Goal: Task Accomplishment & Management: Complete application form

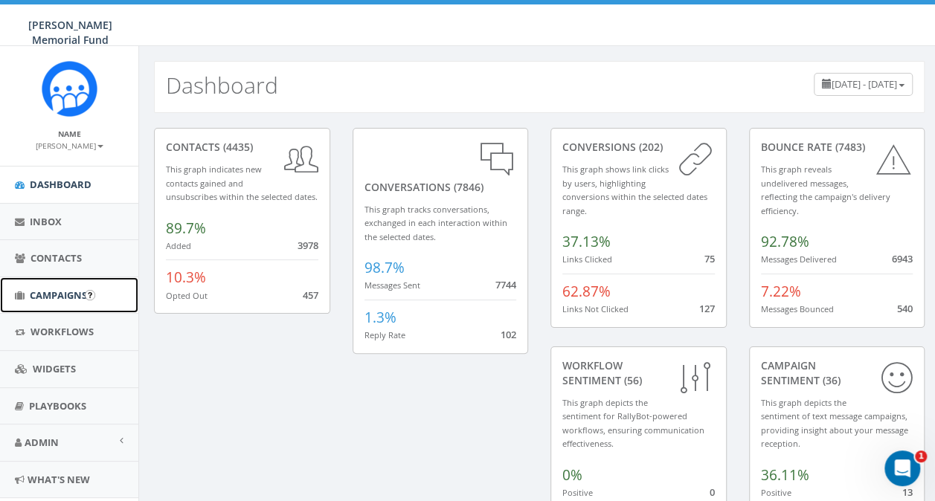
click at [45, 298] on span "Campaigns" at bounding box center [58, 295] width 57 height 13
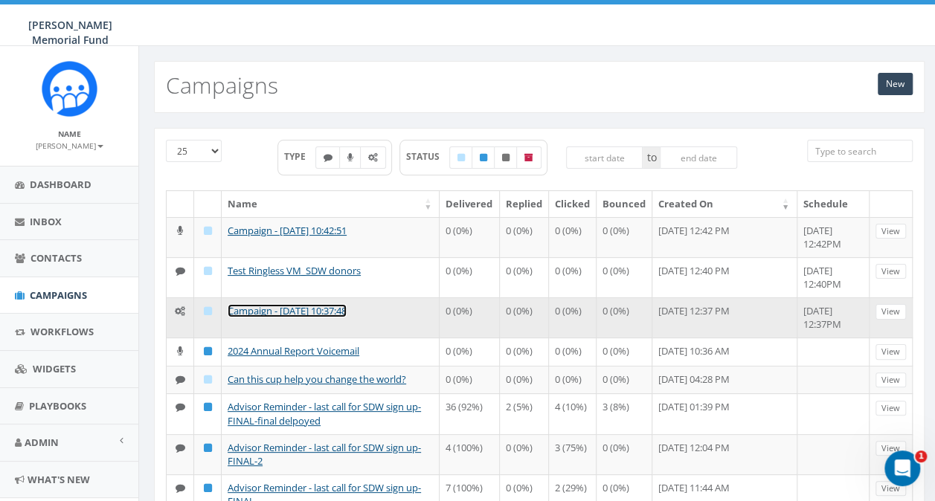
click at [252, 309] on link "Campaign - [DATE] 10:37:48" at bounding box center [287, 310] width 119 height 13
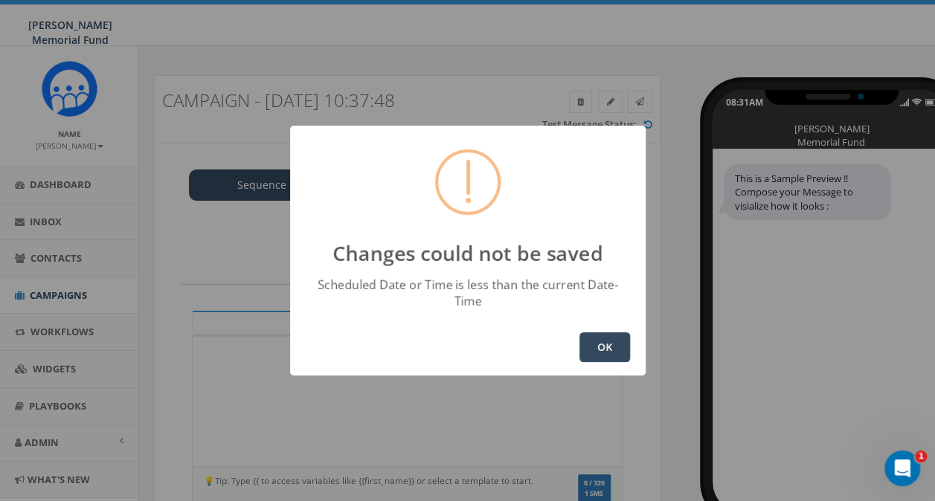
click at [597, 335] on button "OK" at bounding box center [604, 347] width 51 height 30
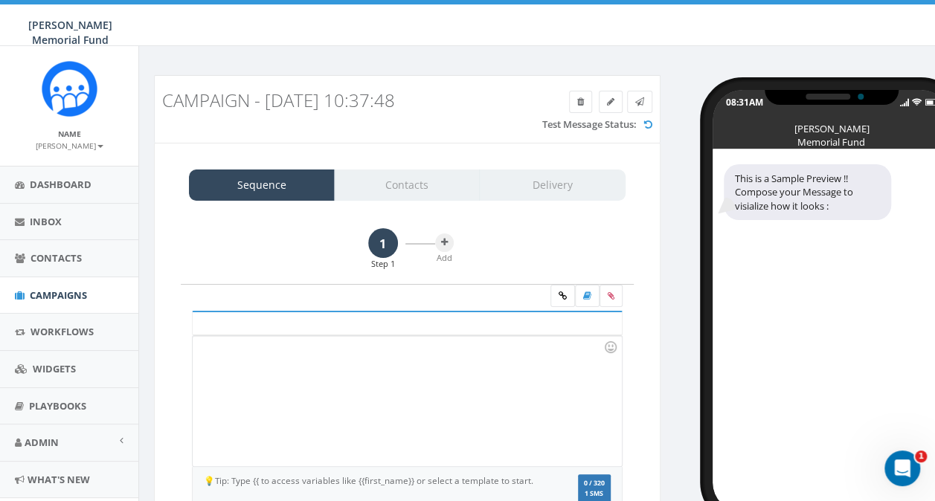
click at [437, 100] on h3 "Campaign - 08/13/2025, 10:37:48" at bounding box center [343, 100] width 362 height 19
drag, startPoint x: 167, startPoint y: 106, endPoint x: 437, endPoint y: 107, distance: 270.8
click at [437, 107] on h3 "Campaign - 08/13/2025, 10:37:48" at bounding box center [343, 100] width 362 height 19
drag, startPoint x: 437, startPoint y: 107, endPoint x: 606, endPoint y: 100, distance: 169.0
click at [606, 100] on link at bounding box center [611, 102] width 24 height 22
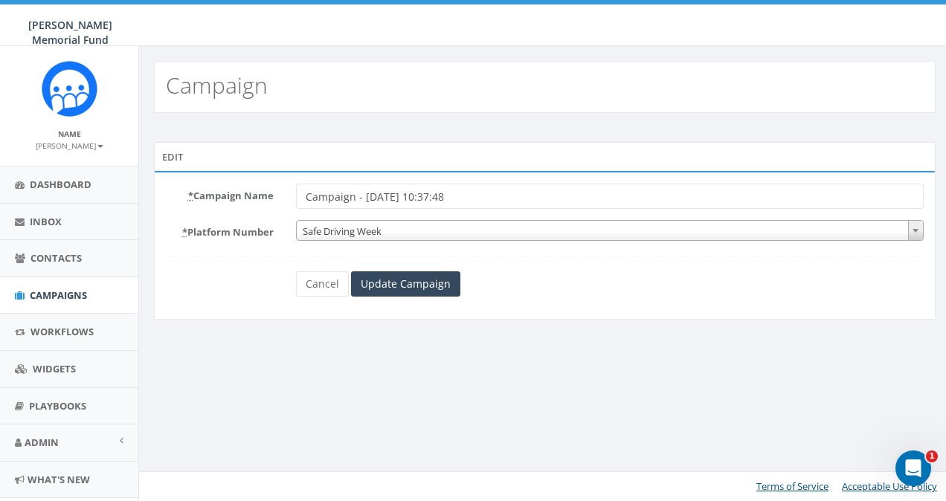
drag, startPoint x: 509, startPoint y: 196, endPoint x: 144, endPoint y: 210, distance: 364.7
click at [144, 210] on div "Edit * Campaign Name Campaign - 08/13/2025, 10:37:48 * Platform Number Safe Dri…" at bounding box center [545, 240] width 804 height 197
type input "Test - Classy Integration TY SDW donors"
click at [415, 281] on input "Update Campaign" at bounding box center [405, 284] width 109 height 25
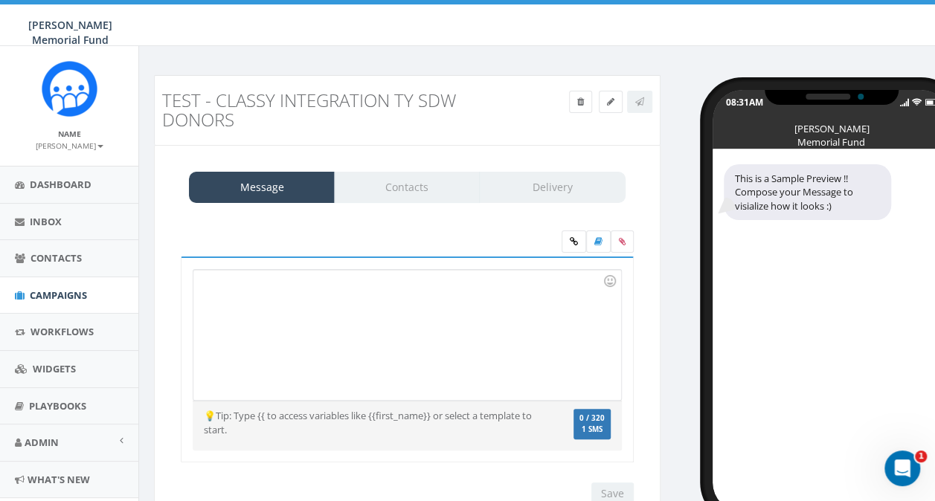
click at [411, 191] on div "Message Contacts Delivery" at bounding box center [407, 187] width 437 height 31
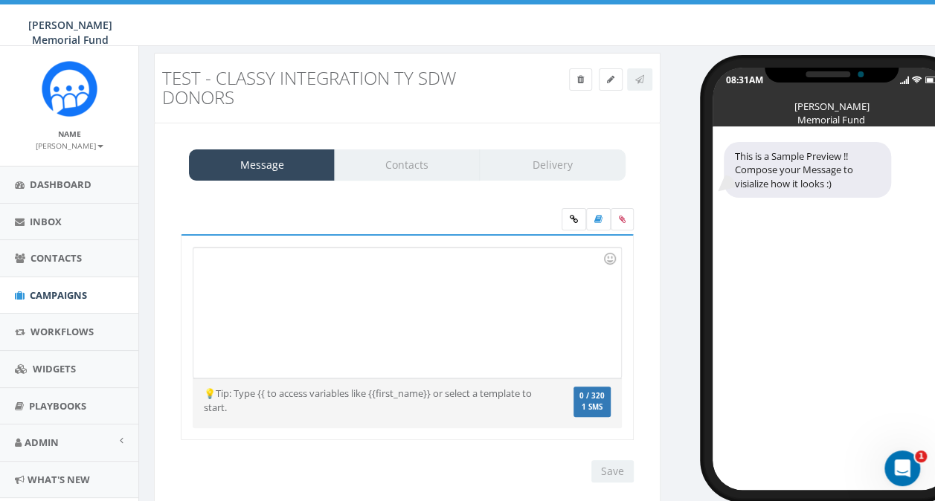
scroll to position [60, 0]
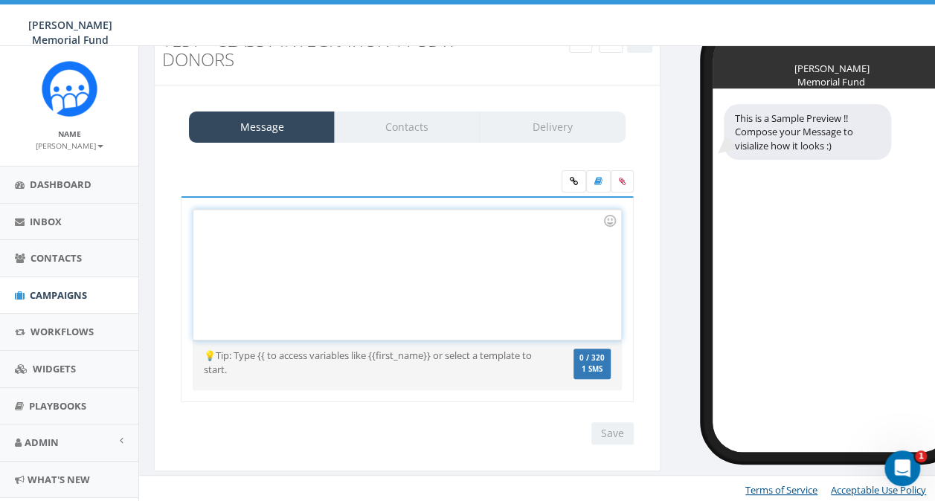
click at [385, 250] on div at bounding box center [406, 275] width 427 height 130
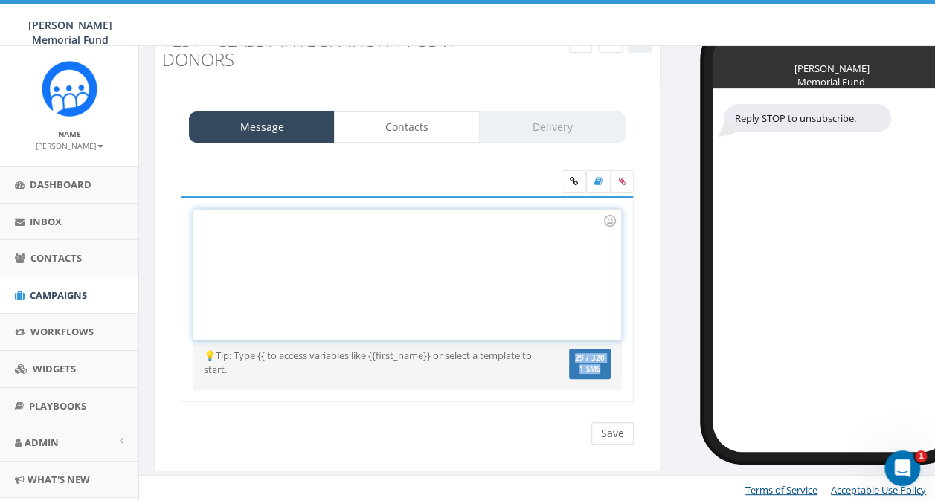
drag, startPoint x: 603, startPoint y: 415, endPoint x: 602, endPoint y: 424, distance: 9.0
click at [602, 423] on div "Recent Smileys & People Animals & Nature Food & Drink Activity Travel & Places …" at bounding box center [407, 307] width 453 height 274
click at [602, 424] on input "Save" at bounding box center [612, 434] width 42 height 22
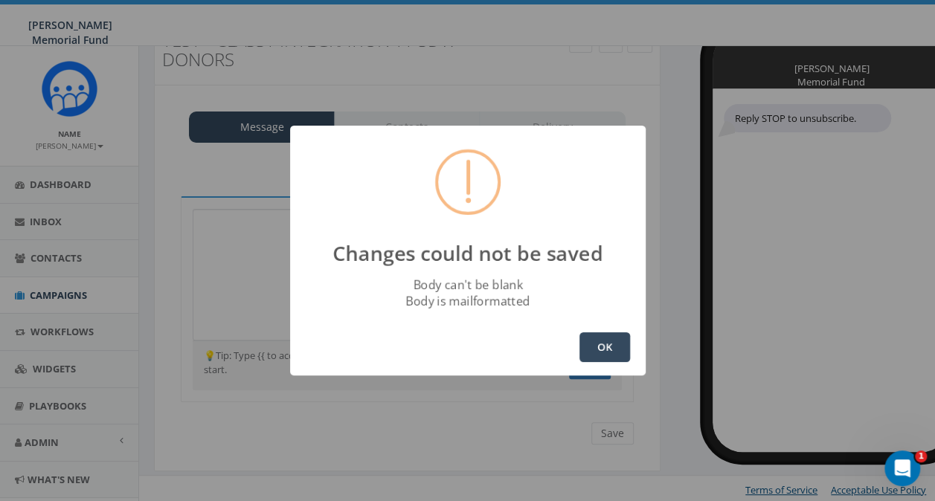
click at [600, 344] on button "OK" at bounding box center [604, 347] width 51 height 30
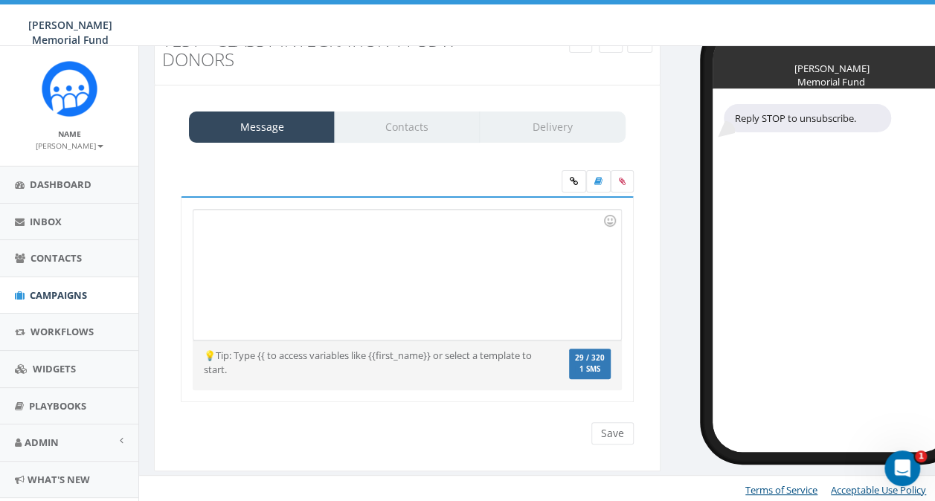
click at [285, 263] on div at bounding box center [406, 275] width 427 height 130
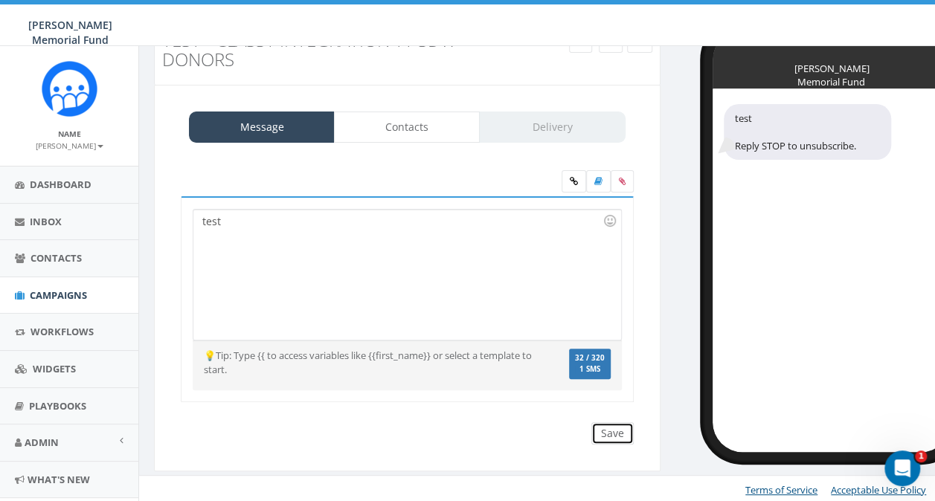
click at [619, 434] on input "Save" at bounding box center [612, 434] width 42 height 22
click at [49, 298] on span "Campaigns" at bounding box center [58, 295] width 57 height 13
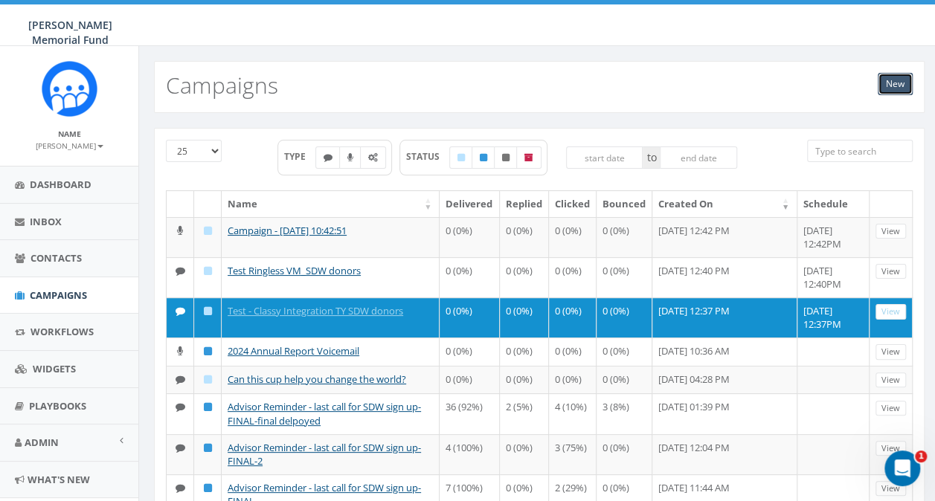
click at [896, 81] on link "New" at bounding box center [895, 84] width 35 height 22
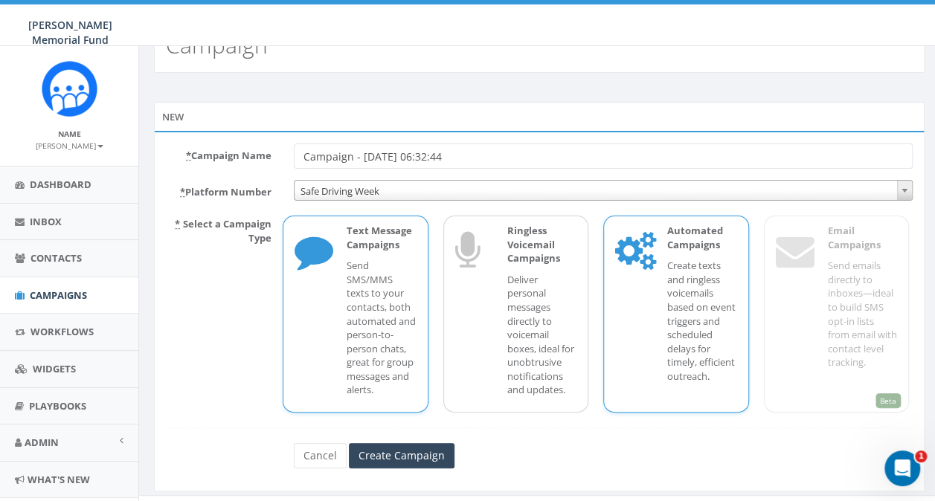
scroll to position [62, 0]
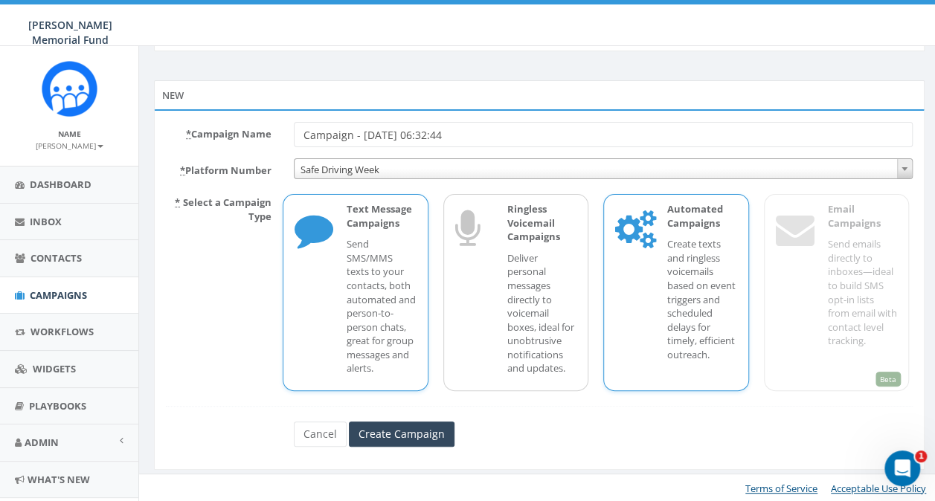
click at [679, 254] on p "Create texts and ringless voicemails based on event triggers and scheduled dela…" at bounding box center [701, 299] width 69 height 124
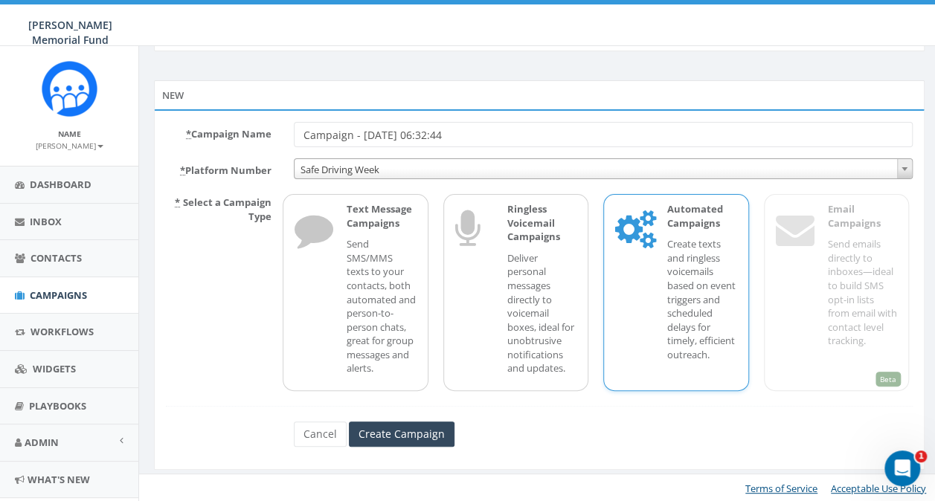
drag, startPoint x: 517, startPoint y: 135, endPoint x: 225, endPoint y: 147, distance: 292.6
click at [225, 147] on form "* Campaign Name Campaign - 08/15/2025, 06:32:44 * Platform Number Safe Driving …" at bounding box center [539, 284] width 747 height 325
click at [323, 137] on input "Test - Classy Integration TY SDW donors" at bounding box center [603, 134] width 619 height 25
type input "Test 2 - Classy Integration TY SDW donors"
click at [382, 423] on input "Create Campaign" at bounding box center [402, 434] width 106 height 25
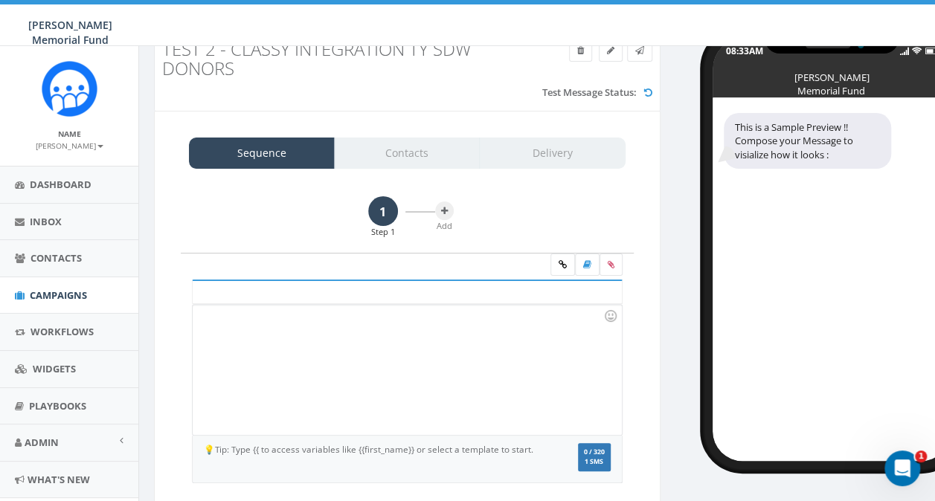
scroll to position [74, 0]
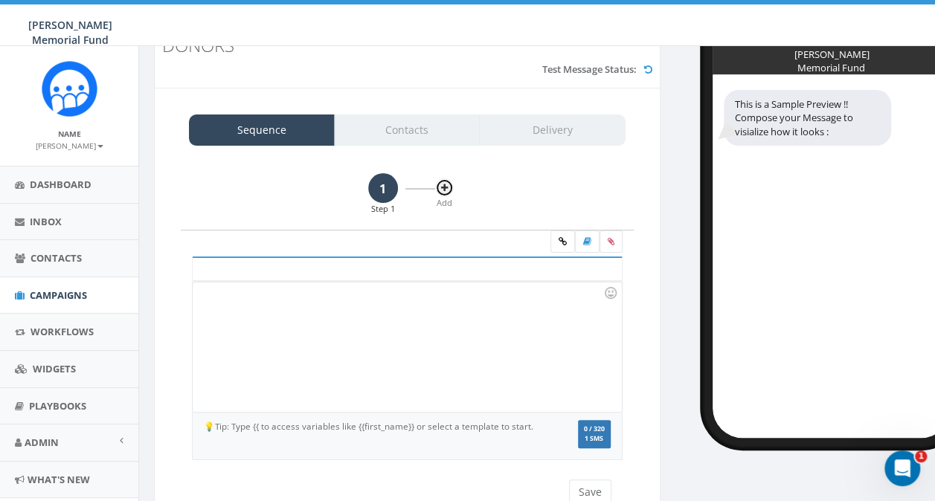
click at [445, 190] on icon at bounding box center [444, 188] width 7 height 9
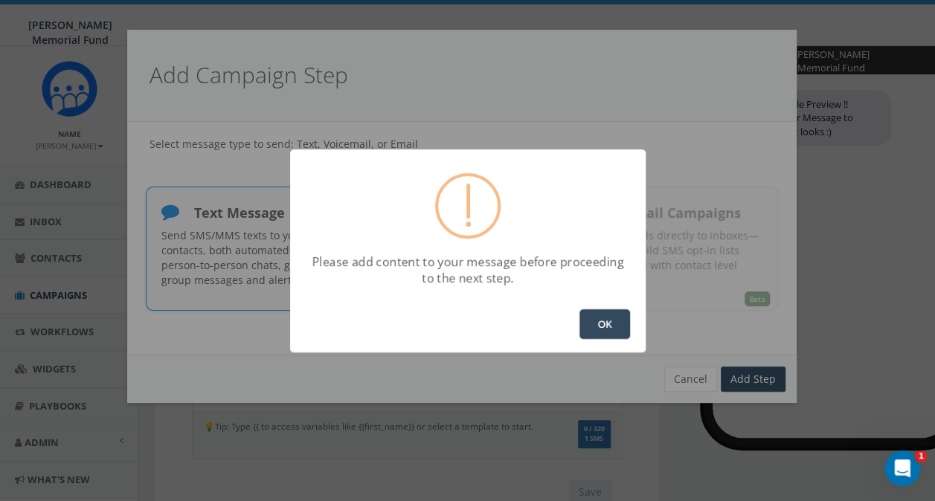
click at [597, 319] on button "OK" at bounding box center [604, 324] width 51 height 30
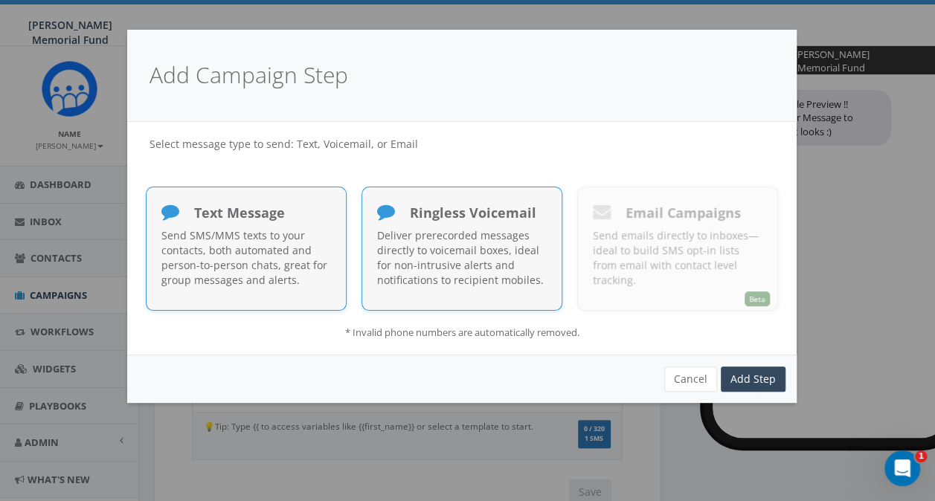
click at [463, 240] on p "Deliver prerecorded messages directly to voicemail boxes, ideal for non-intrusi…" at bounding box center [462, 258] width 170 height 60
click at [751, 379] on link "Add Step" at bounding box center [753, 379] width 65 height 25
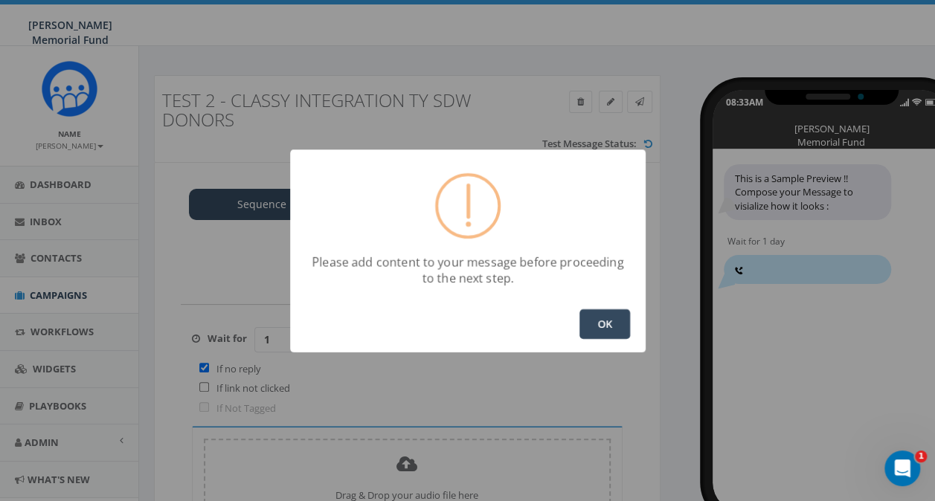
click at [603, 323] on button "OK" at bounding box center [604, 324] width 51 height 30
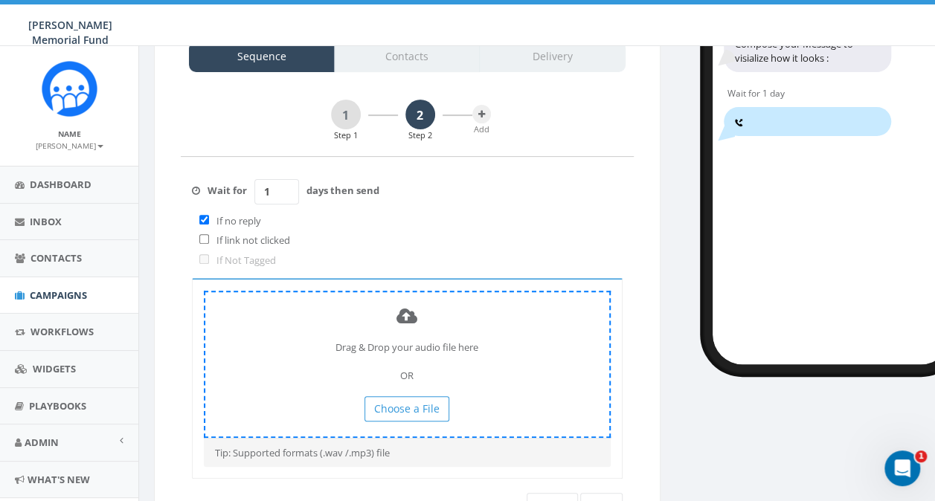
scroll to position [149, 0]
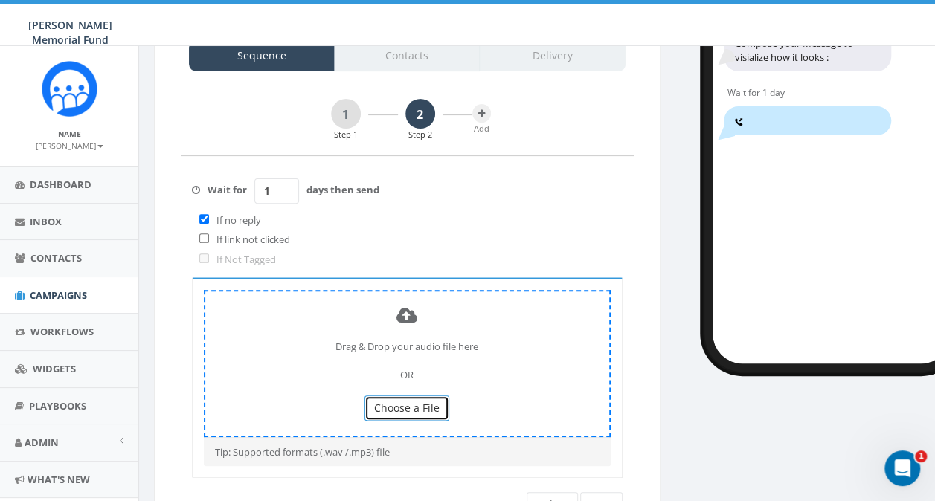
click at [418, 402] on span "Choose a File" at bounding box center [406, 408] width 65 height 14
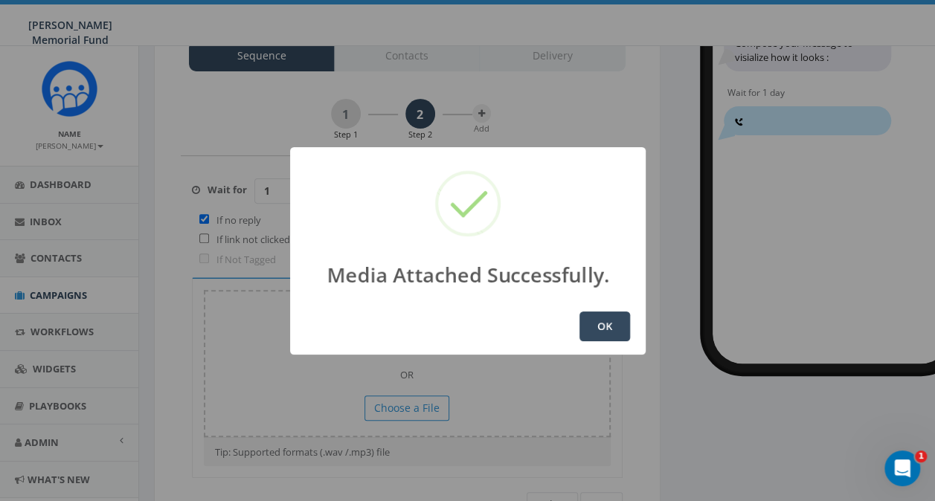
click at [604, 328] on button "OK" at bounding box center [604, 327] width 51 height 30
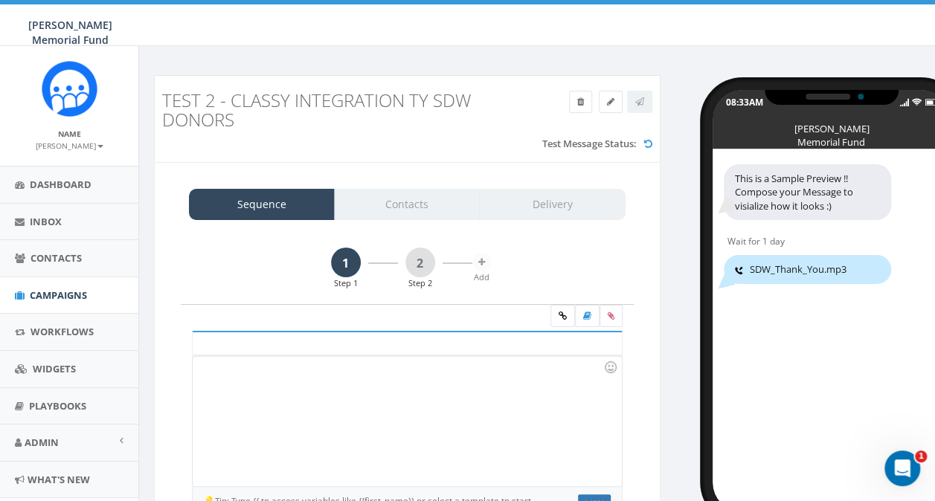
click at [254, 377] on div at bounding box center [407, 421] width 428 height 130
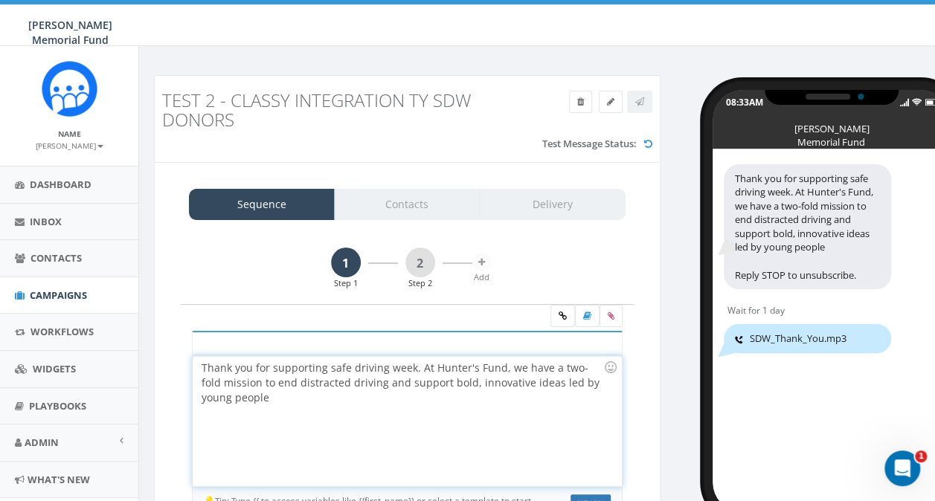
click at [384, 379] on div "Thank you for supporting safe driving week. At Hunter's Fund, we have a two-fol…" at bounding box center [407, 421] width 428 height 130
click at [337, 393] on div "Thank you for supporting safe driving week. At Hunter's Fund, we have a two-fol…" at bounding box center [407, 421] width 428 height 130
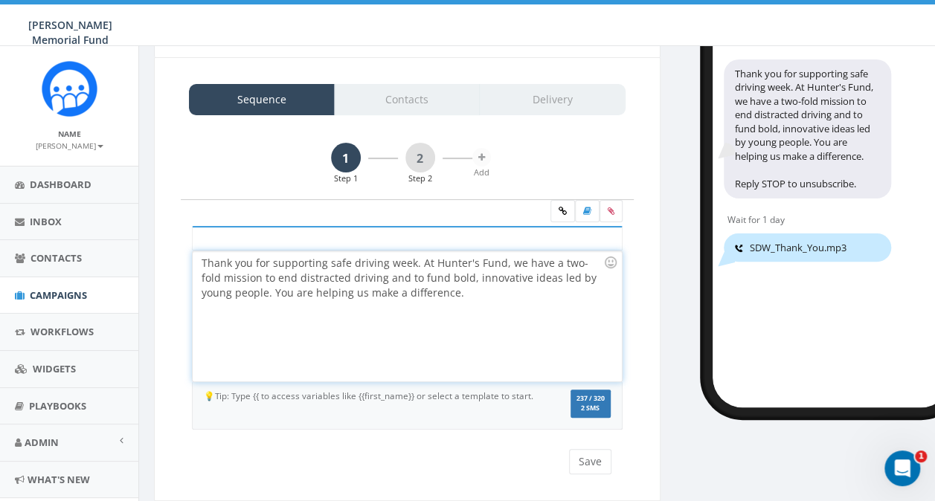
scroll to position [135, 0]
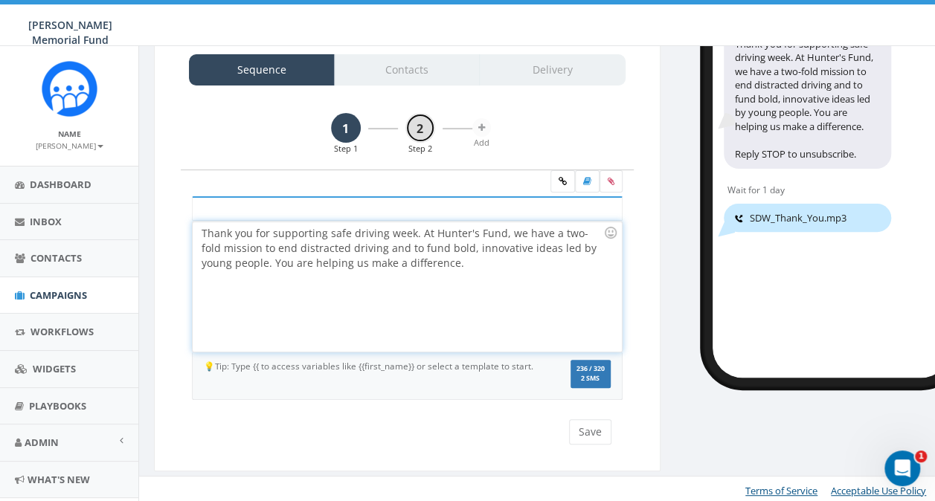
click at [413, 123] on link "2" at bounding box center [420, 128] width 30 height 30
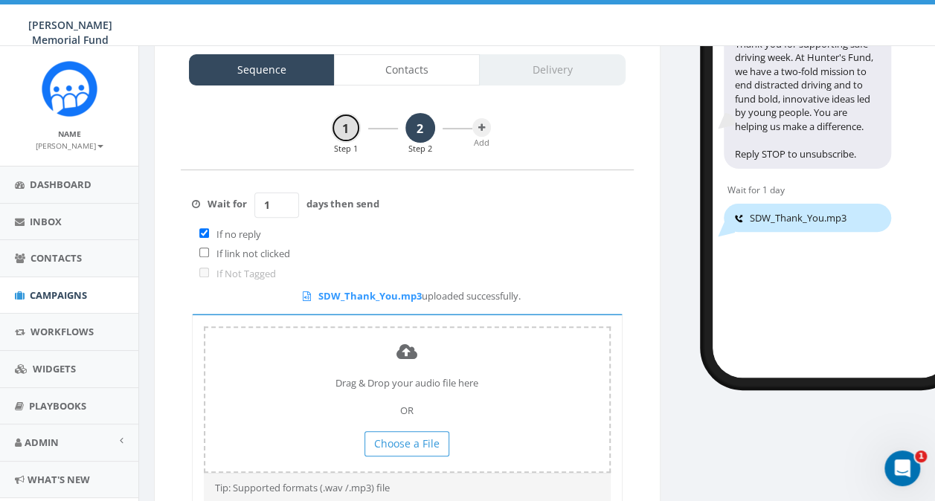
click at [342, 128] on link "1" at bounding box center [346, 128] width 30 height 30
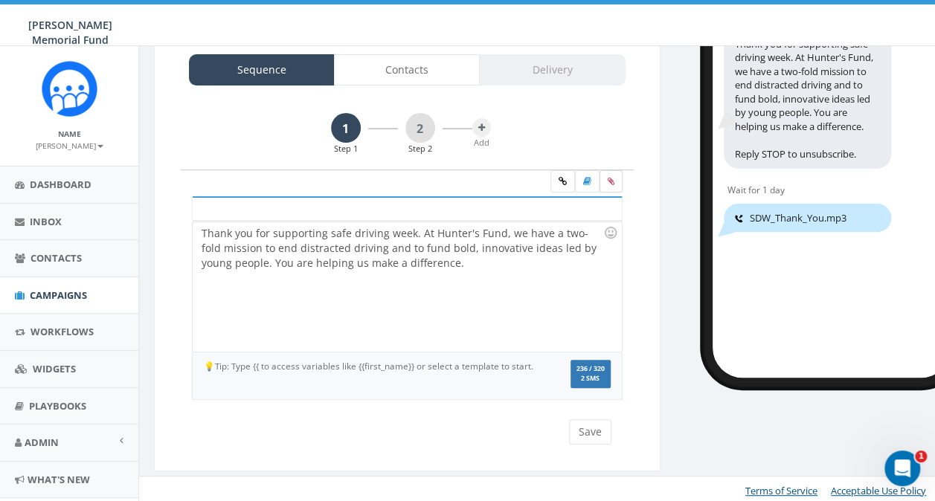
click at [608, 180] on icon at bounding box center [611, 181] width 7 height 9
click at [0, 0] on input "file" at bounding box center [0, 0] width 0 height 0
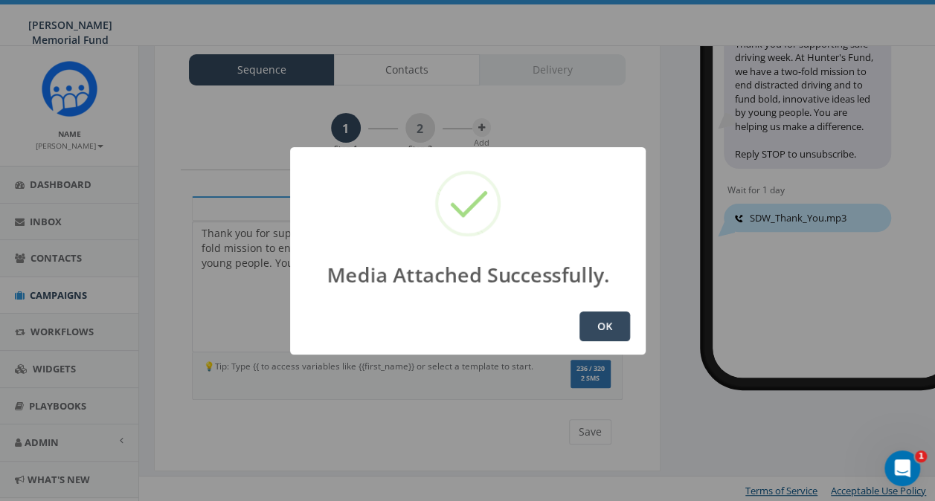
click at [591, 327] on button "OK" at bounding box center [604, 327] width 51 height 30
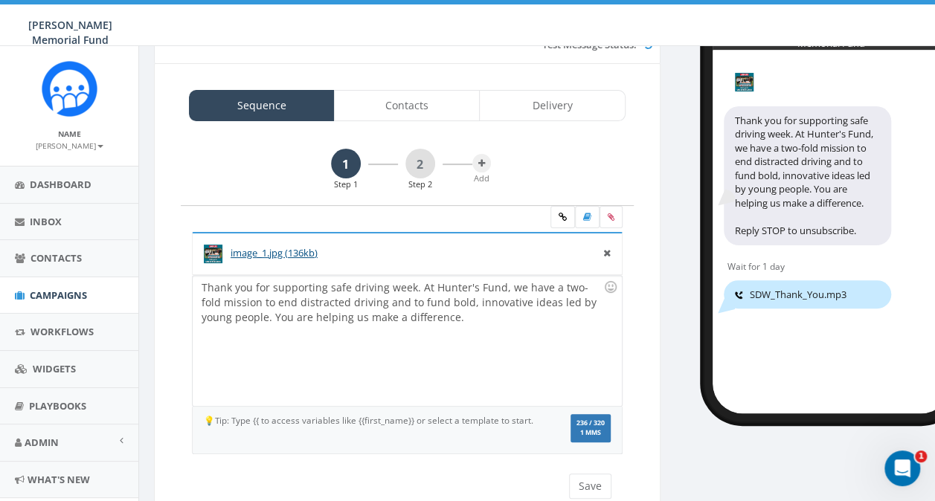
scroll to position [76, 0]
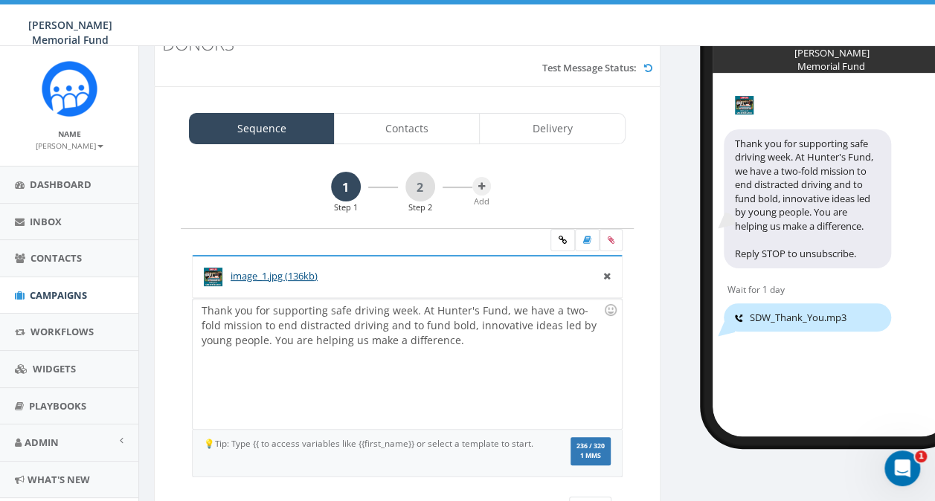
click at [198, 308] on div "Thank you for supporting safe driving week. At Hunter's Fund, we have a two-fol…" at bounding box center [407, 364] width 428 height 130
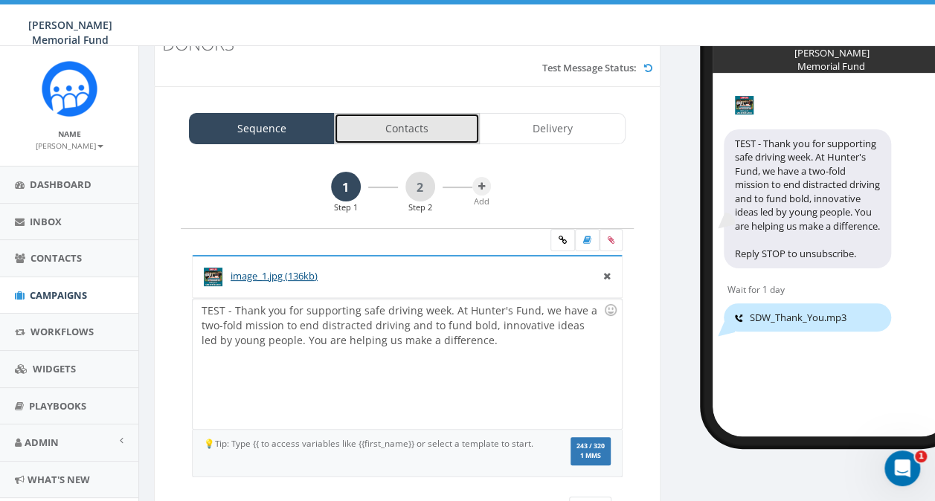
click at [429, 138] on link "Contacts" at bounding box center [407, 128] width 146 height 31
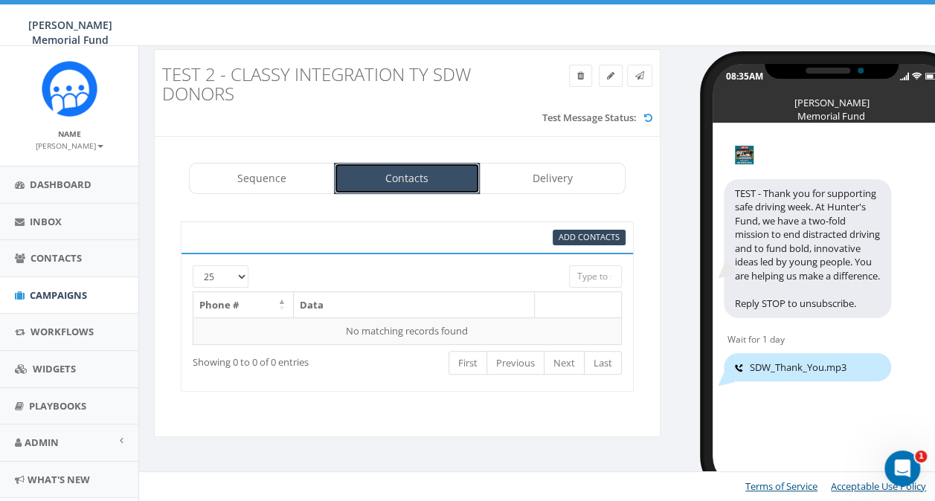
scroll to position [25, 0]
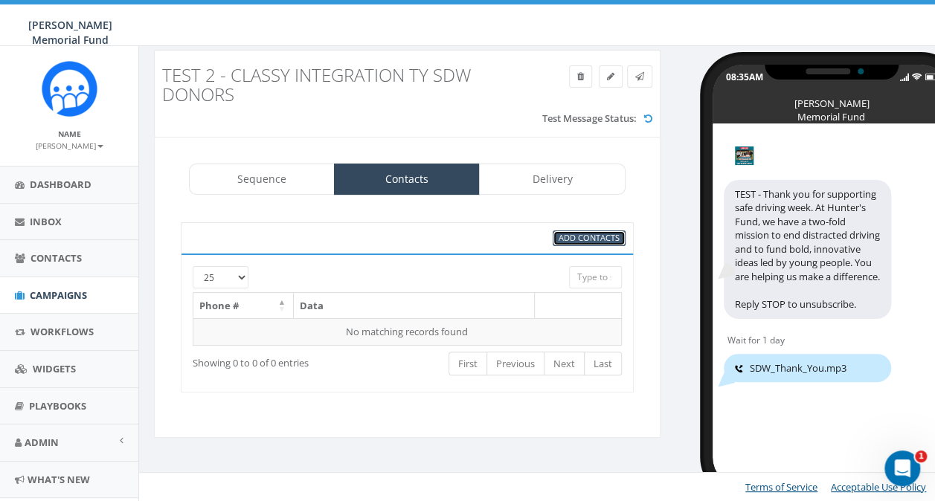
click at [580, 240] on span "Add Contacts" at bounding box center [589, 237] width 61 height 11
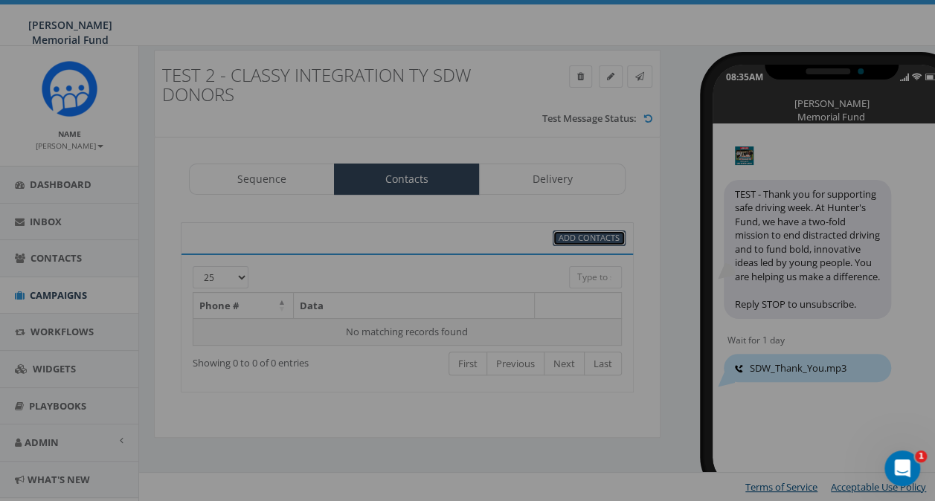
select select
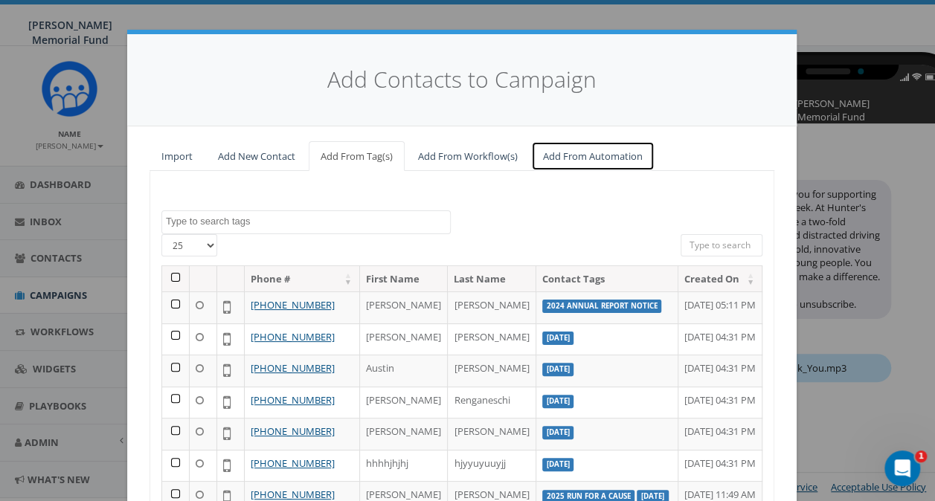
click at [550, 158] on link "Add From Automation" at bounding box center [592, 156] width 123 height 30
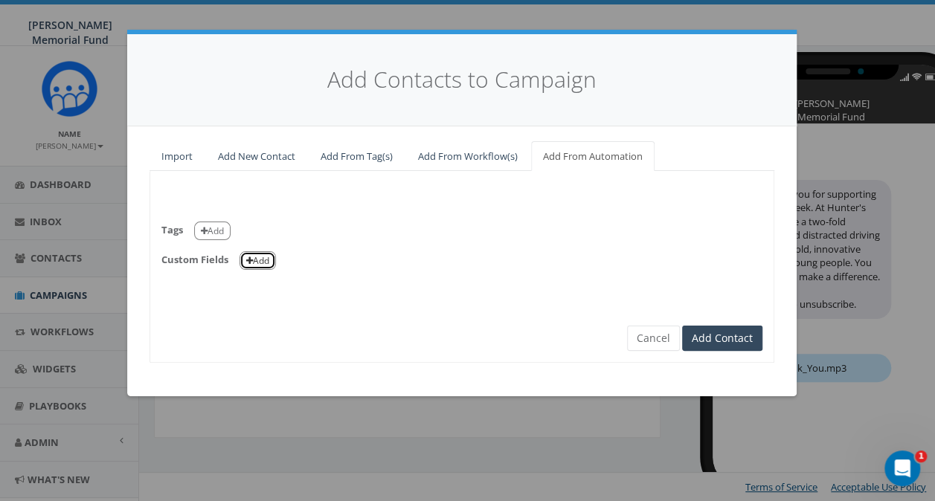
click at [260, 261] on button "Add" at bounding box center [258, 260] width 36 height 19
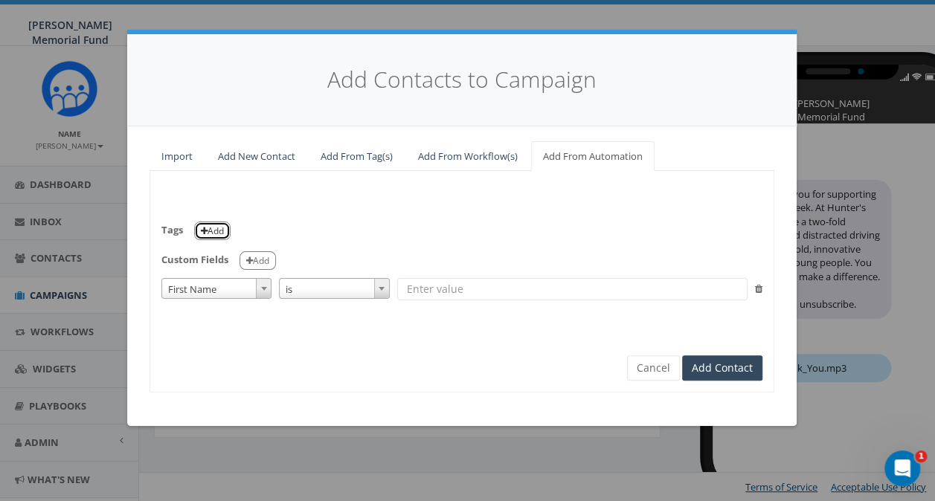
click at [219, 228] on button "Add" at bounding box center [212, 231] width 36 height 19
select select
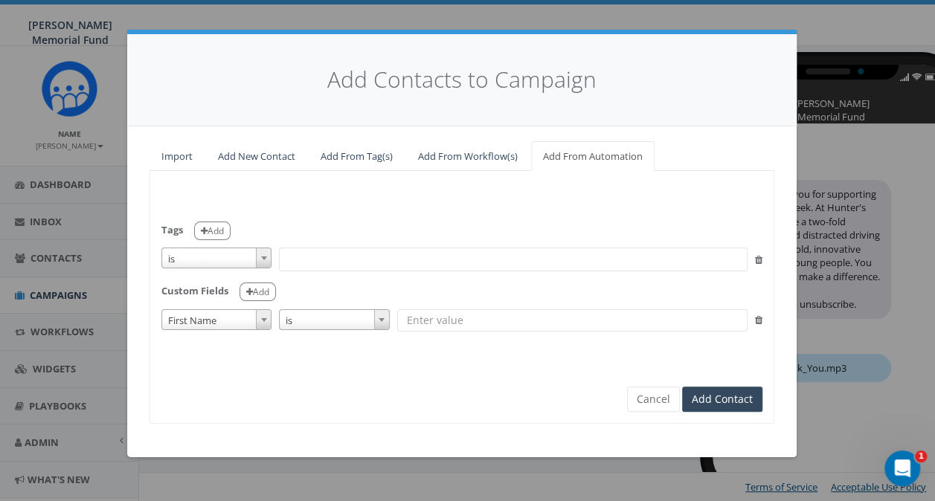
click at [220, 255] on span "is" at bounding box center [216, 258] width 109 height 21
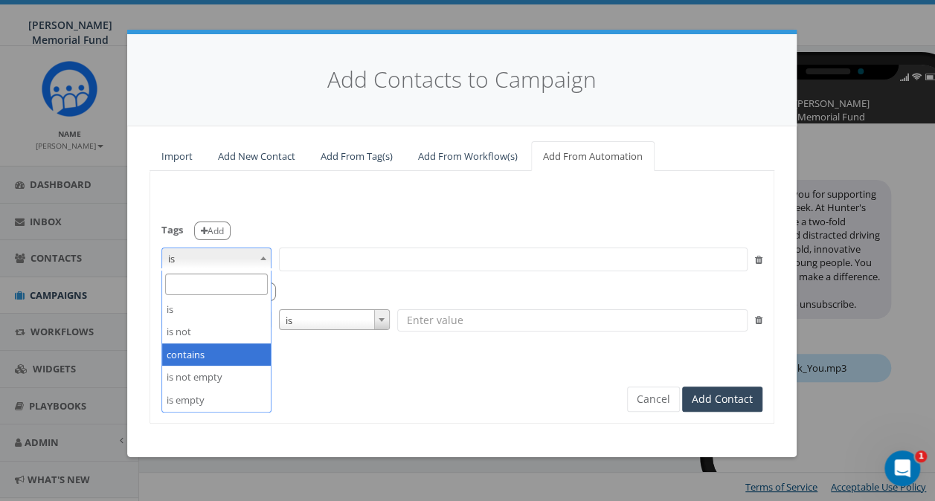
select select "contains"
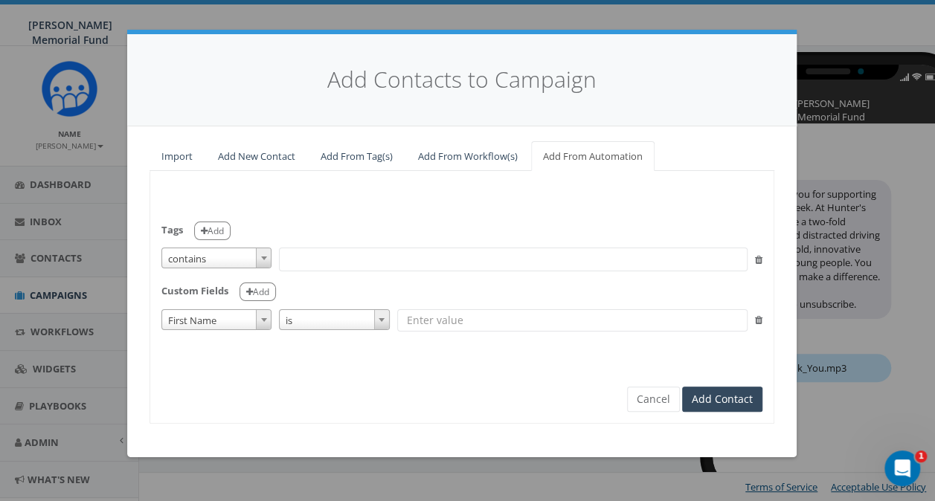
click at [318, 263] on span at bounding box center [513, 260] width 469 height 24
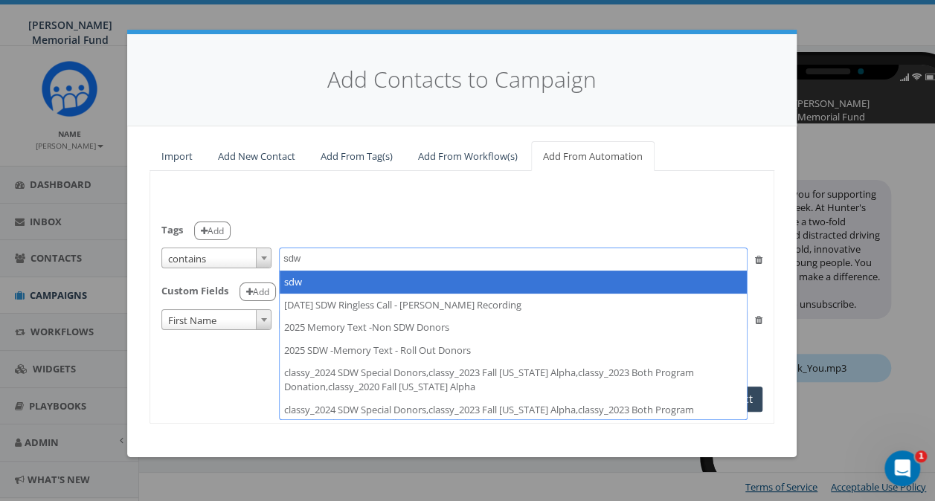
type textarea "sdw"
select select "sdw"
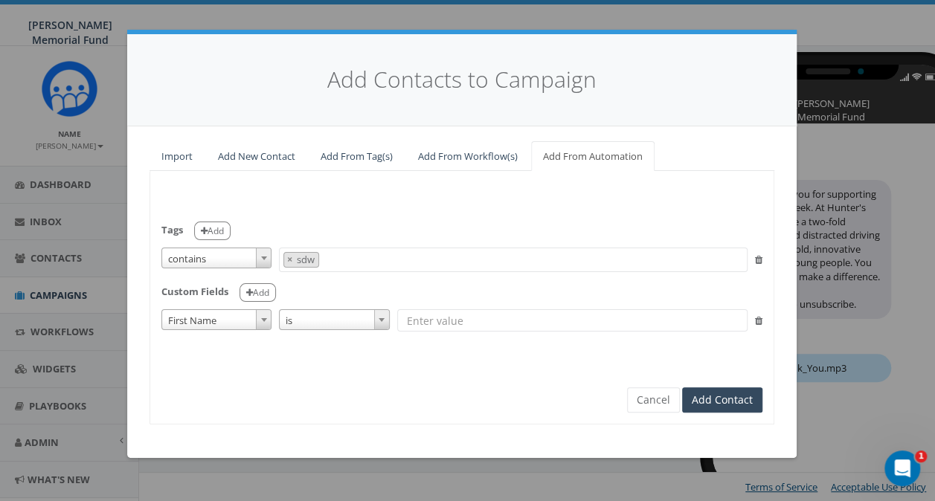
click at [240, 323] on span "First Name" at bounding box center [216, 320] width 109 height 21
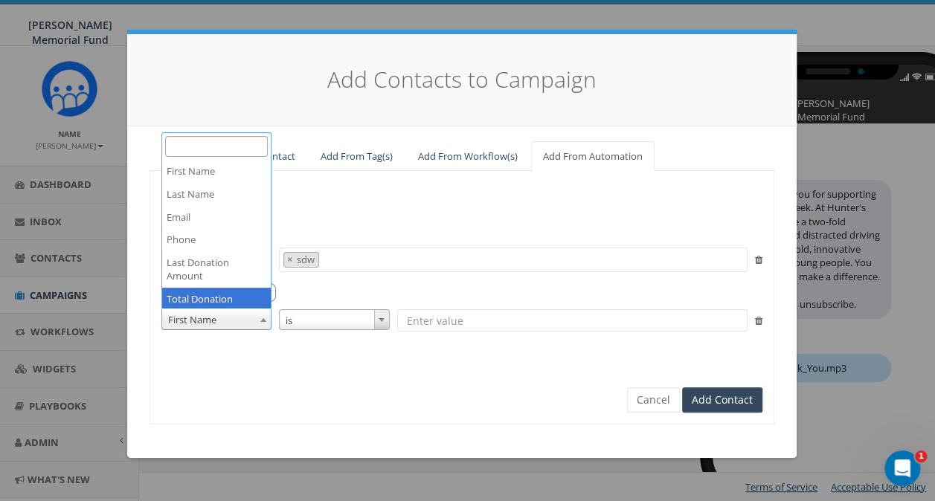
select select "Total Donation Amount"
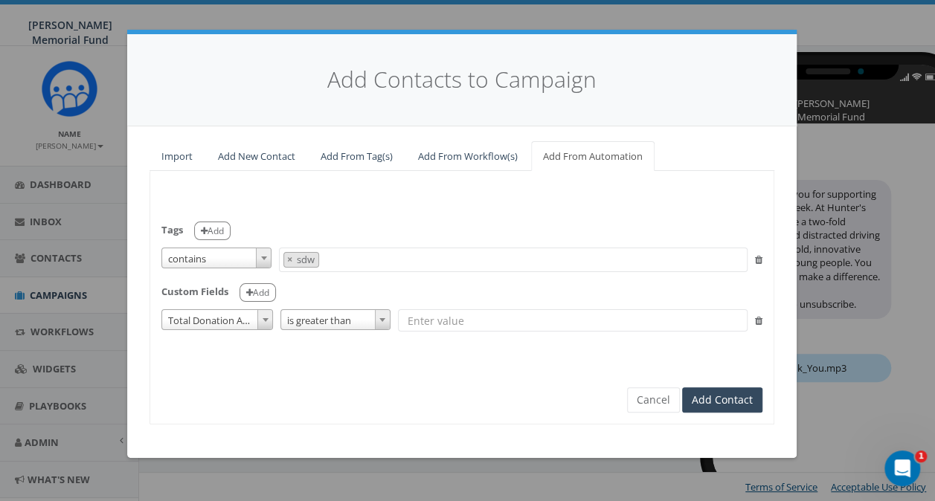
click at [437, 316] on input "text" at bounding box center [573, 320] width 350 height 22
type input "19"
click at [288, 258] on span "×" at bounding box center [289, 259] width 5 height 13
select select
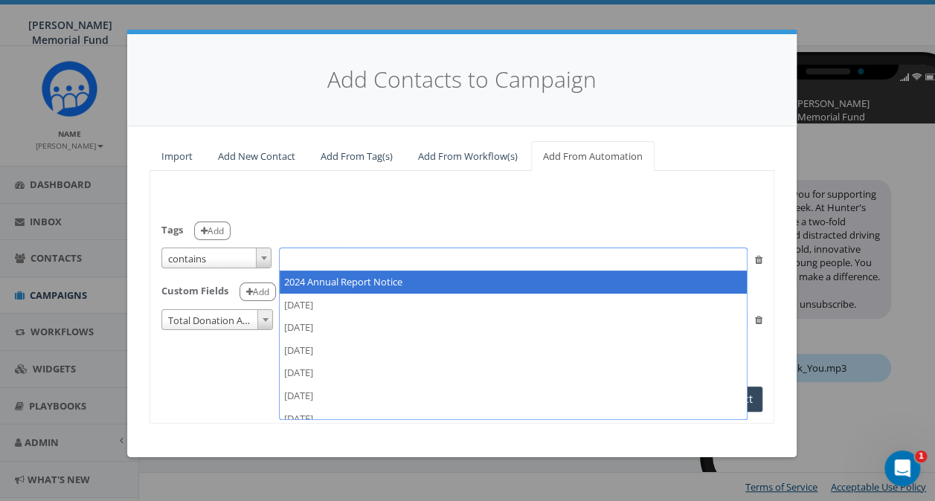
scroll to position [8147, 0]
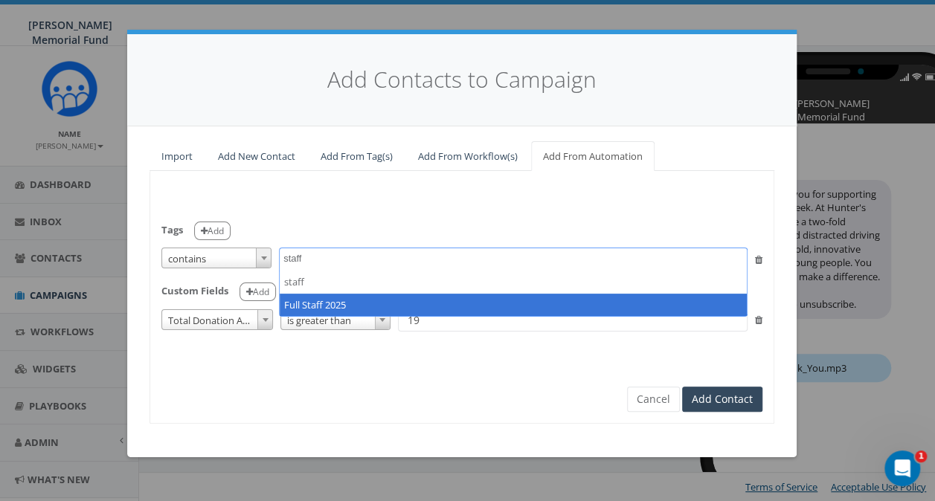
type textarea "staff"
select select "Full Staff 2025"
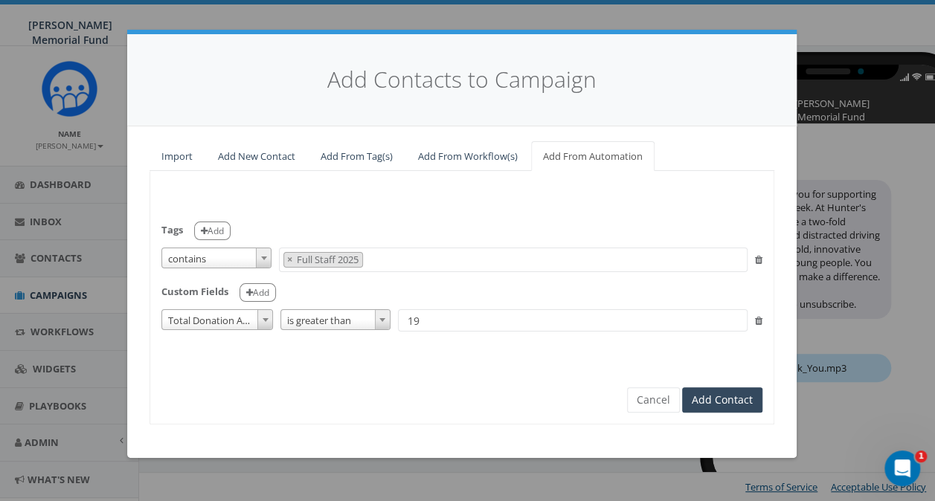
scroll to position [7767, 0]
click at [431, 317] on input "19" at bounding box center [573, 320] width 350 height 22
type input "1"
type input "5"
click at [289, 256] on span "×" at bounding box center [289, 259] width 5 height 13
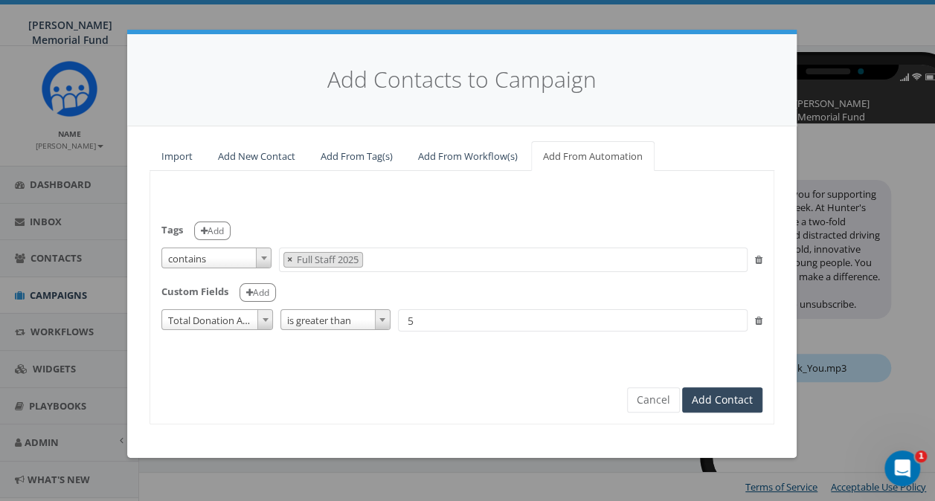
select select
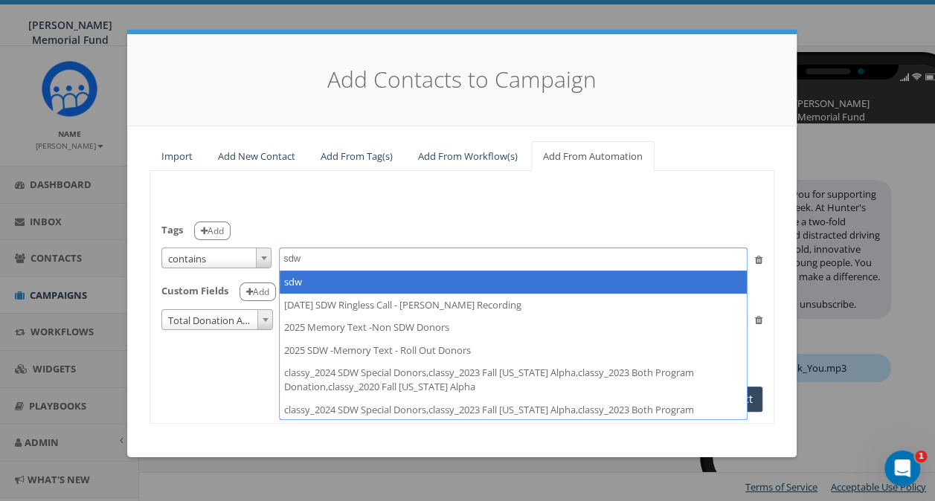
type textarea "sdw"
select select "sdw"
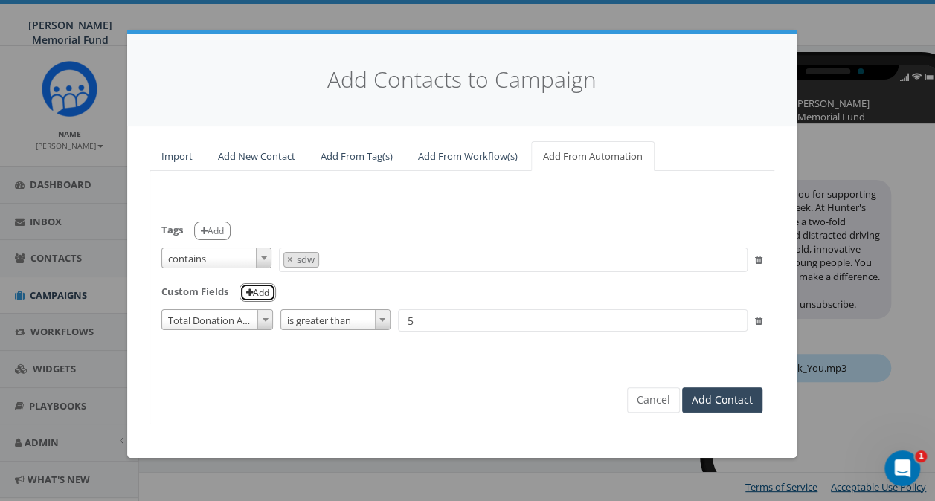
click at [248, 294] on icon "button" at bounding box center [249, 293] width 7 height 9
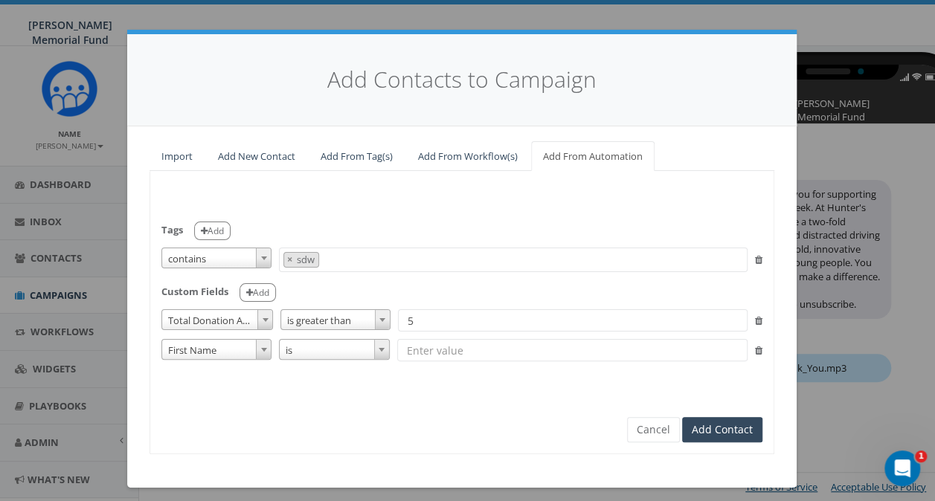
click at [239, 352] on span "First Name" at bounding box center [216, 350] width 109 height 21
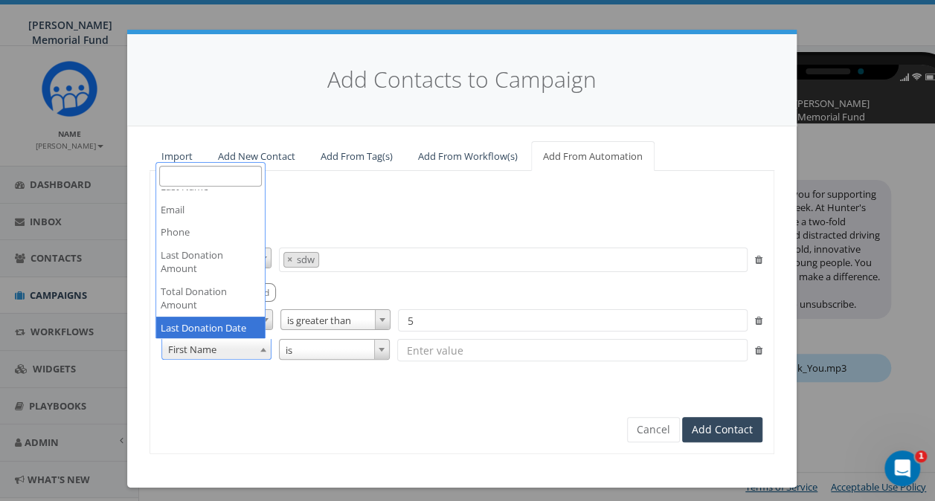
scroll to position [38, 0]
select select "Last Donation Date"
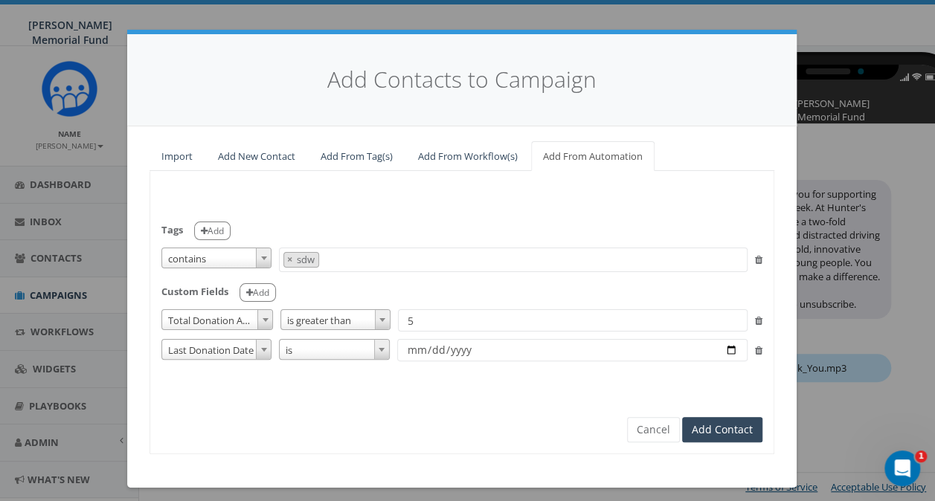
click at [722, 351] on input "date" at bounding box center [572, 350] width 350 height 22
click at [552, 351] on input "[DATE]" at bounding box center [572, 350] width 350 height 22
click at [722, 348] on input "[DATE]" at bounding box center [572, 350] width 350 height 22
type input "2025-08-18"
click at [719, 427] on button "Add Contact" at bounding box center [722, 429] width 80 height 25
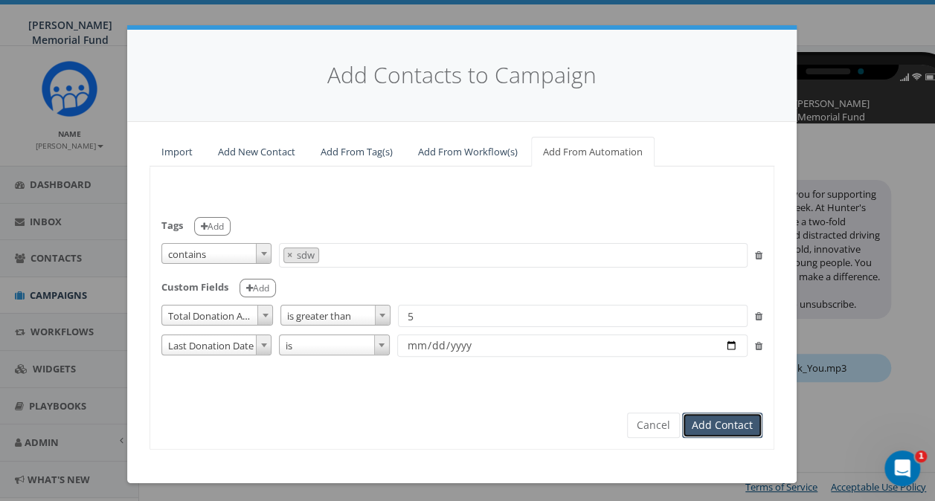
scroll to position [6, 0]
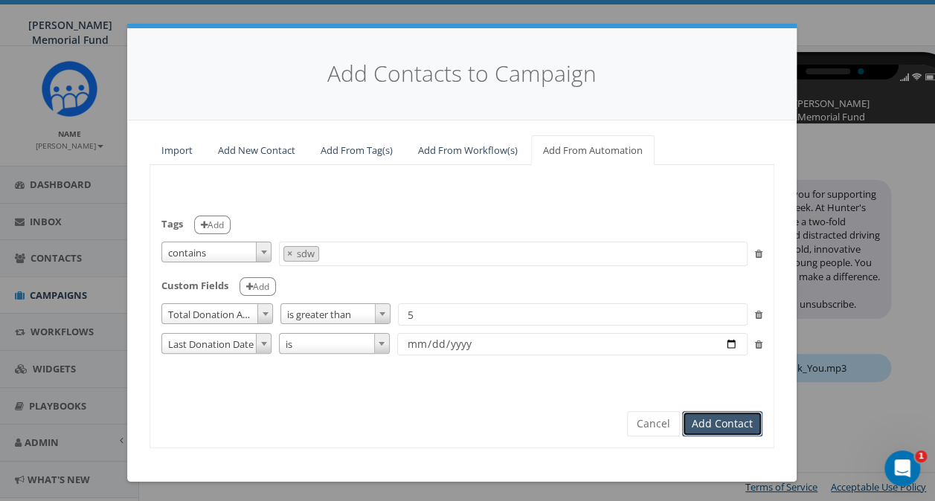
click at [720, 422] on button "Add Contact" at bounding box center [722, 423] width 80 height 25
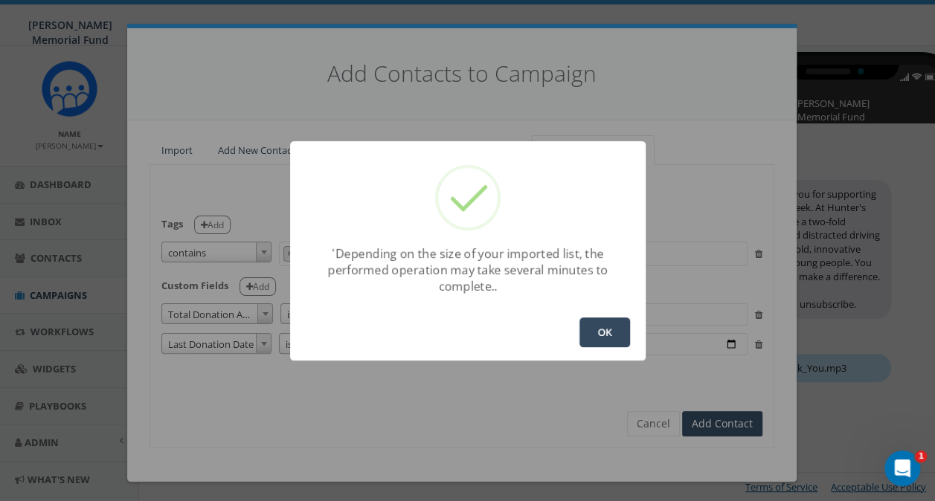
click at [614, 331] on button "OK" at bounding box center [604, 333] width 51 height 30
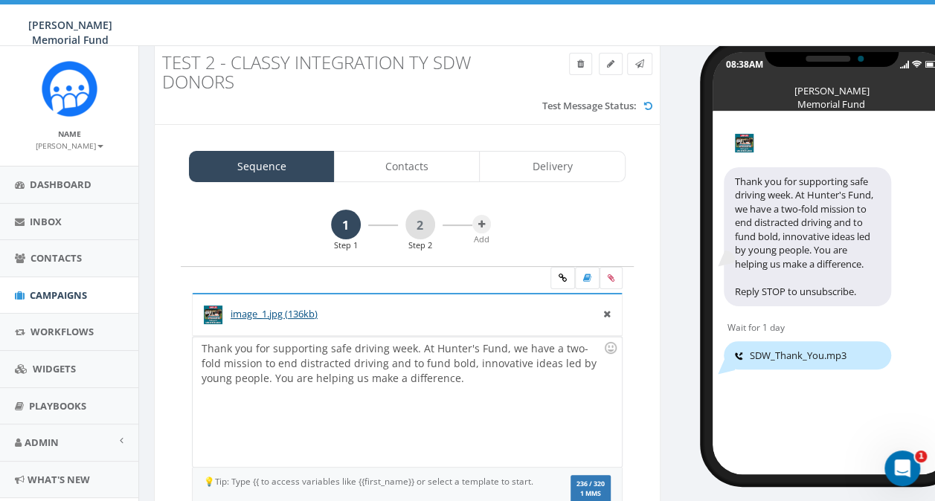
scroll to position [4, 0]
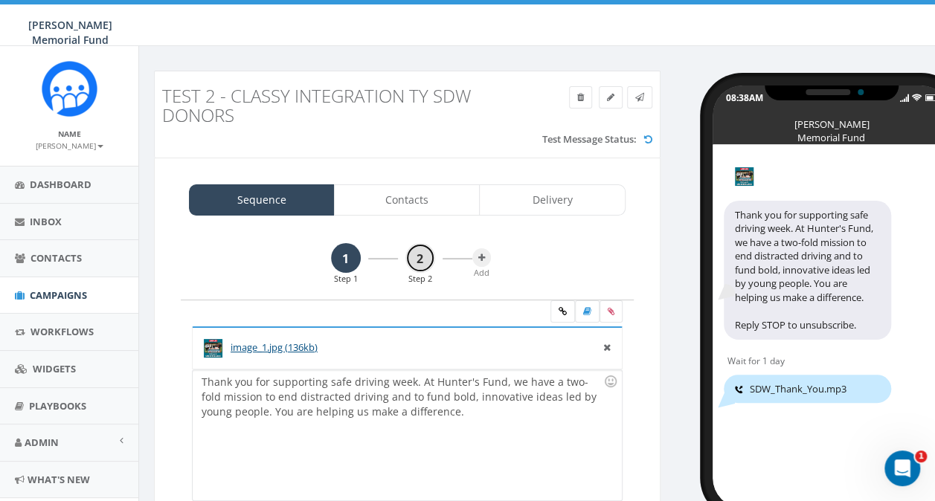
click at [414, 257] on link "2" at bounding box center [420, 258] width 30 height 30
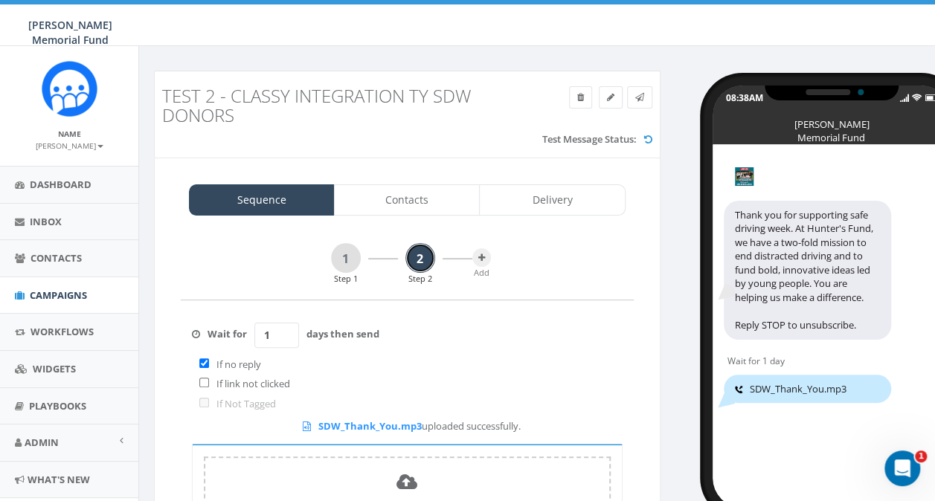
scroll to position [79, 0]
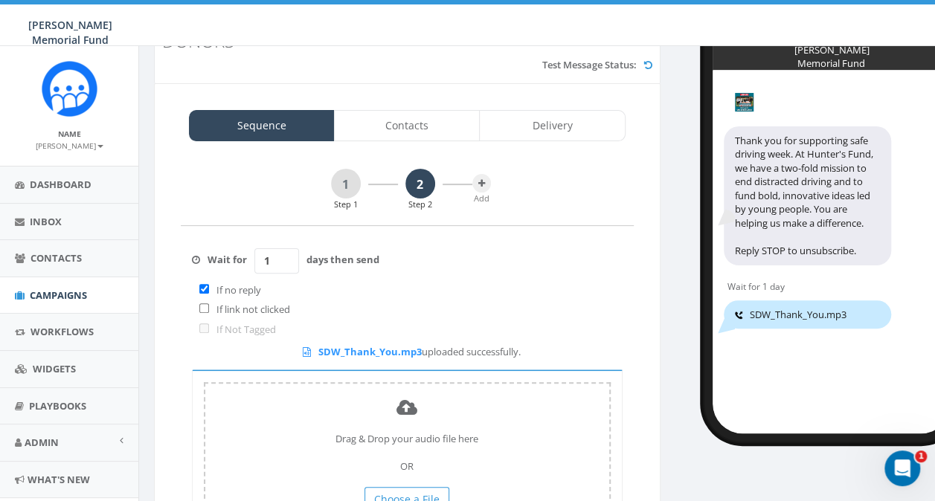
click at [293, 262] on input "1" at bounding box center [276, 260] width 45 height 25
type input "0"
click at [283, 262] on input "0" at bounding box center [276, 260] width 45 height 25
click at [438, 260] on div "Wait for 0 days then send" at bounding box center [407, 253] width 431 height 55
click at [539, 123] on link "Delivery" at bounding box center [552, 125] width 146 height 31
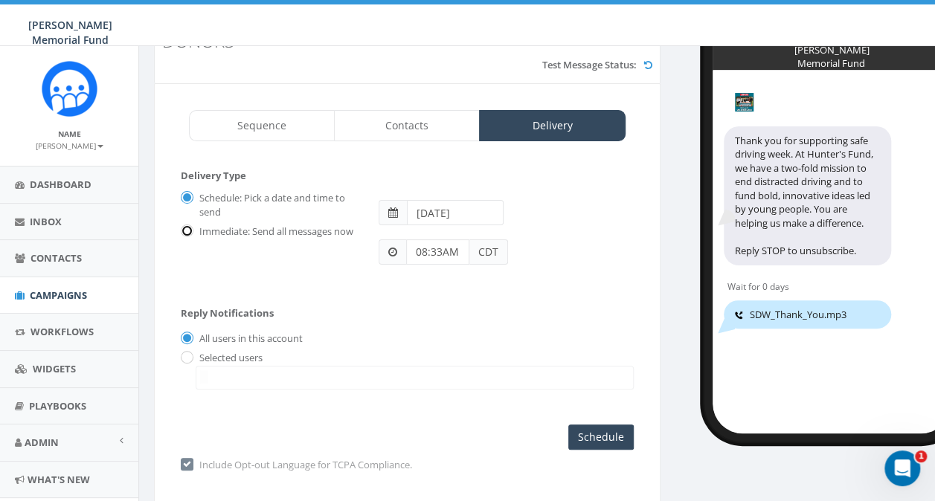
click at [187, 229] on input "Immediate: Send all messages now" at bounding box center [186, 233] width 10 height 10
radio input "true"
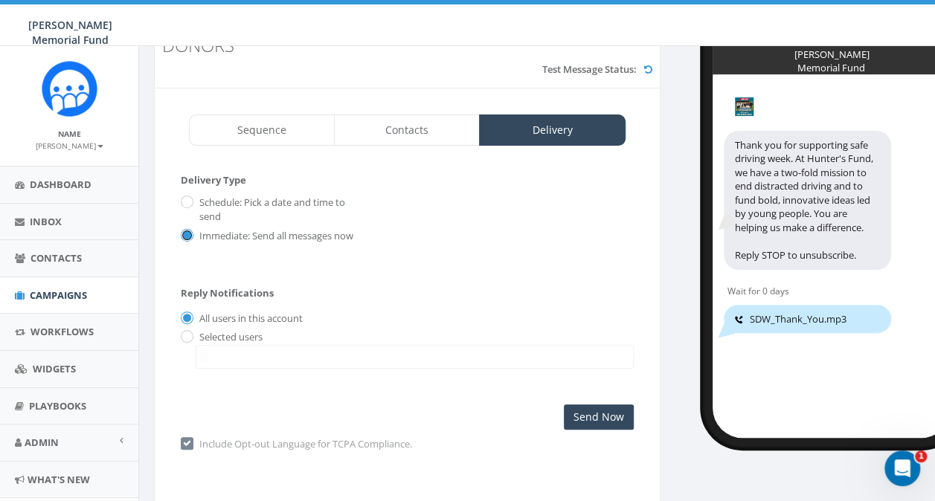
scroll to position [122, 0]
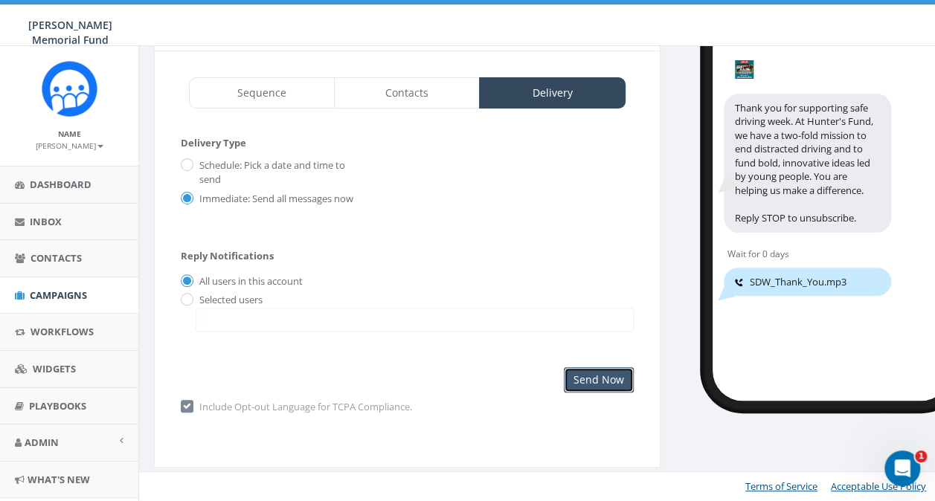
click at [597, 380] on input "Send Now" at bounding box center [599, 379] width 70 height 25
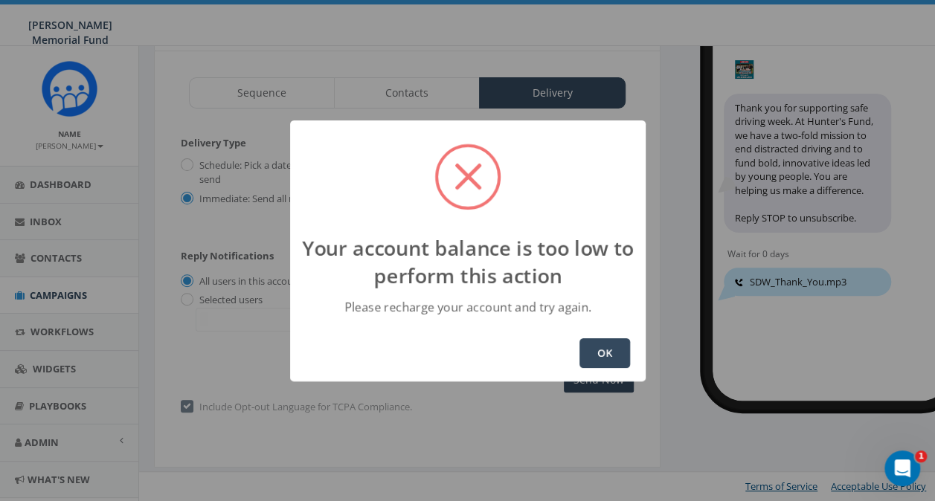
click at [587, 342] on button "OK" at bounding box center [604, 353] width 51 height 30
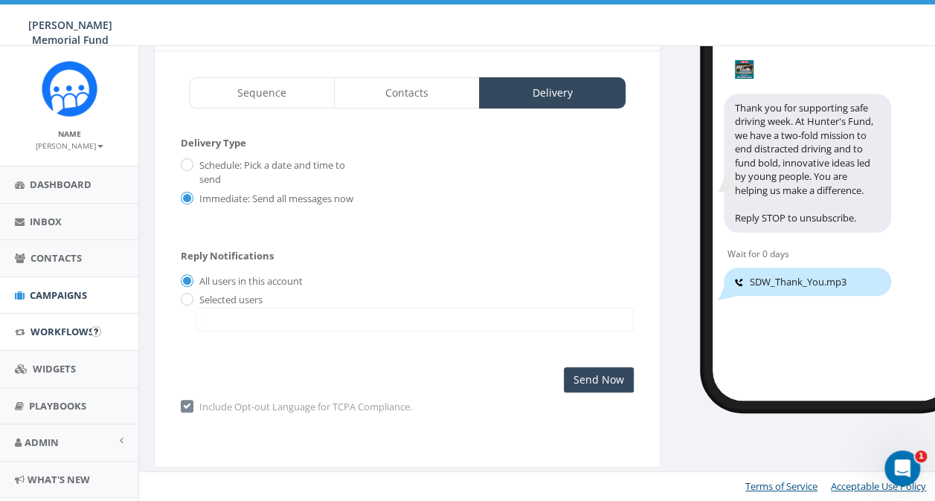
scroll to position [36, 0]
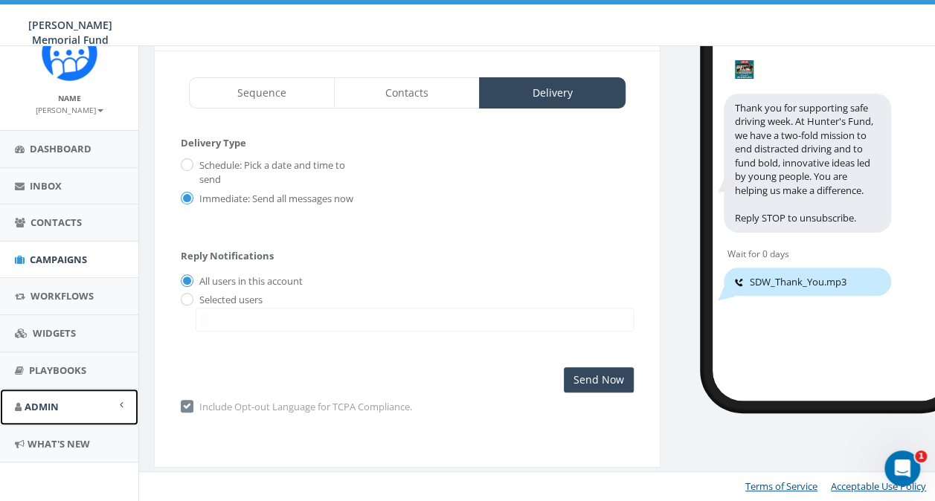
click at [40, 406] on span "Admin" at bounding box center [42, 406] width 34 height 13
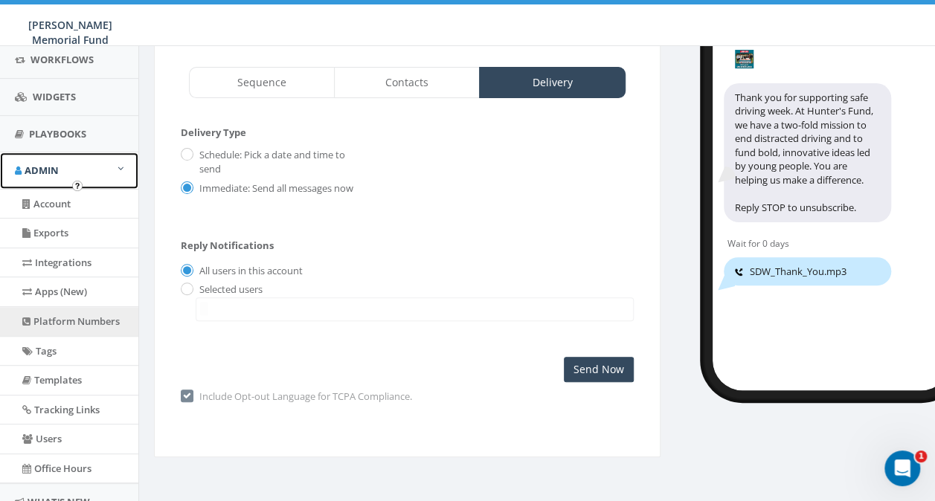
scroll to position [254, 0]
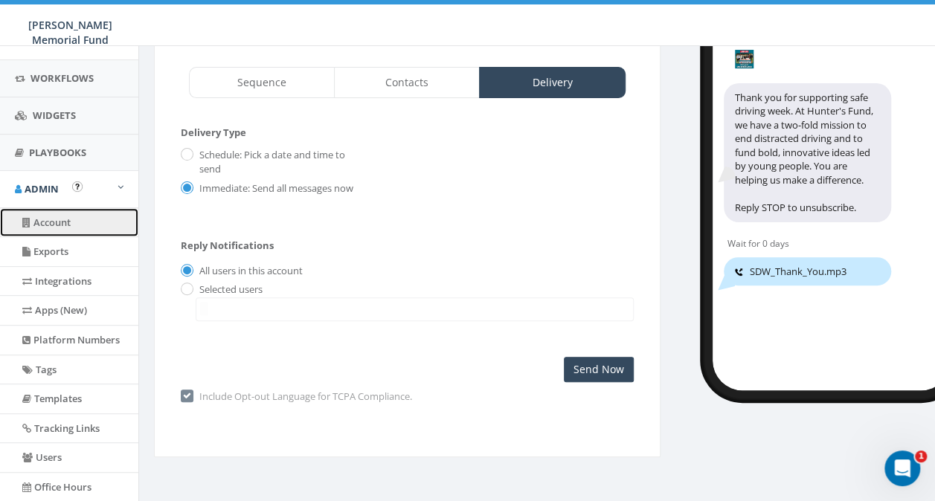
click at [48, 220] on link "Account" at bounding box center [69, 222] width 138 height 29
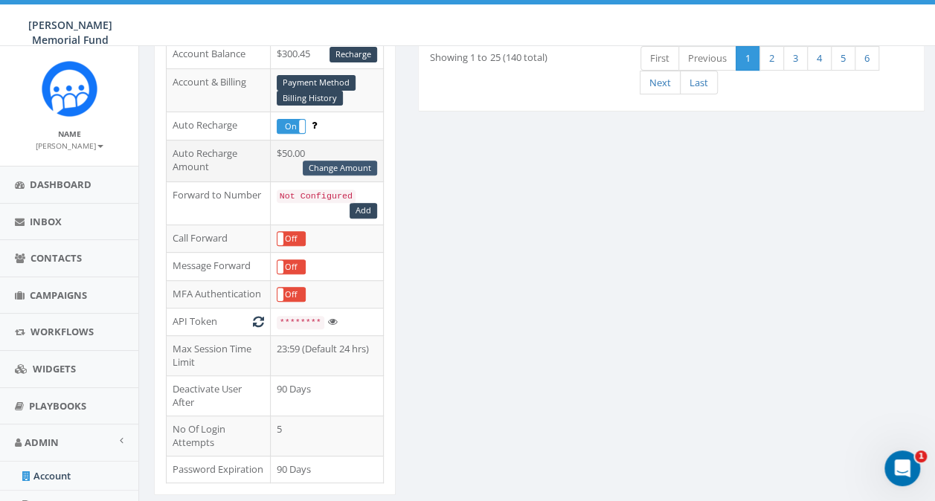
scroll to position [149, 0]
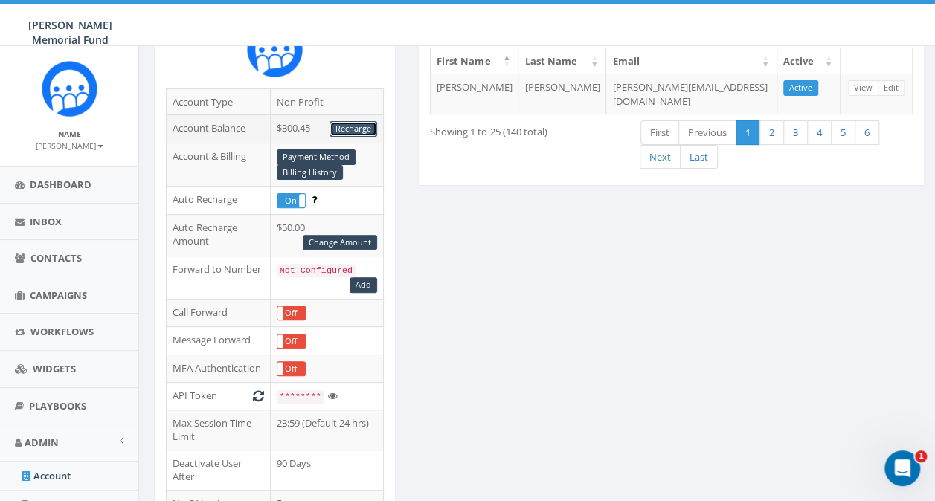
click at [350, 129] on link "Recharge" at bounding box center [354, 129] width 48 height 16
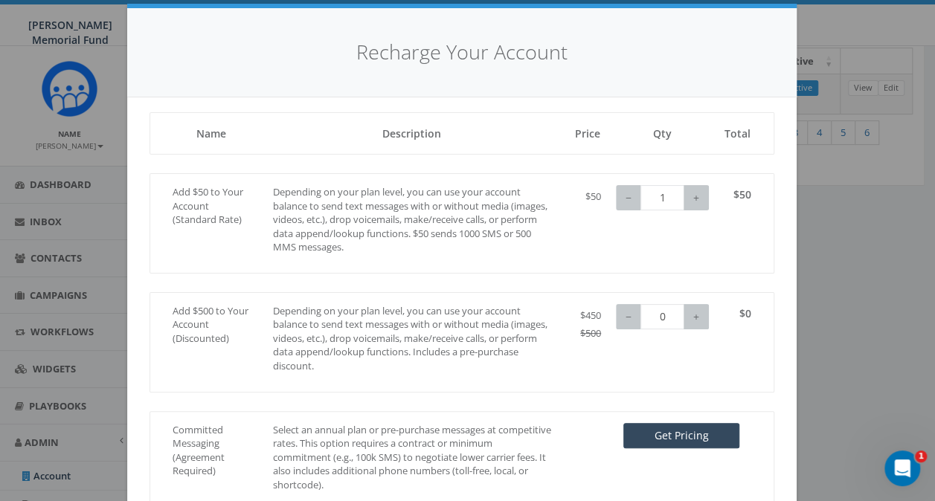
scroll to position [100, 0]
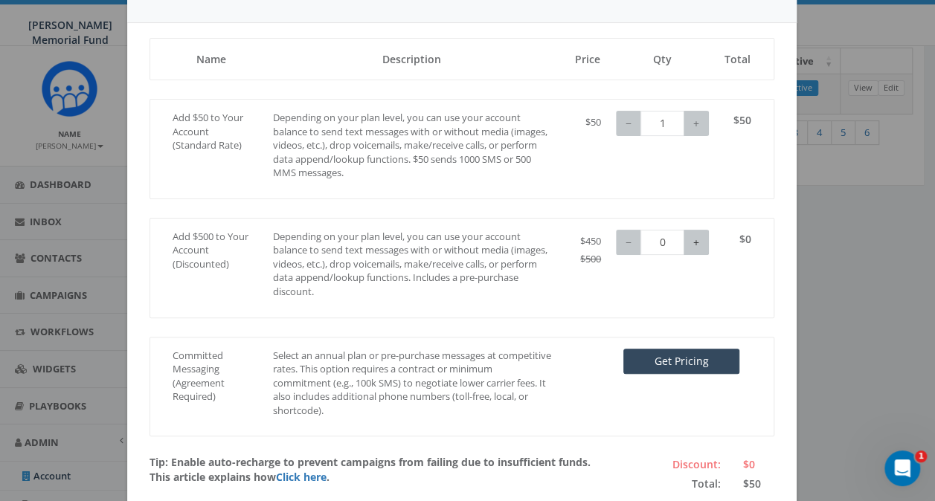
type input "1"
click at [686, 240] on button "+" at bounding box center [696, 242] width 25 height 25
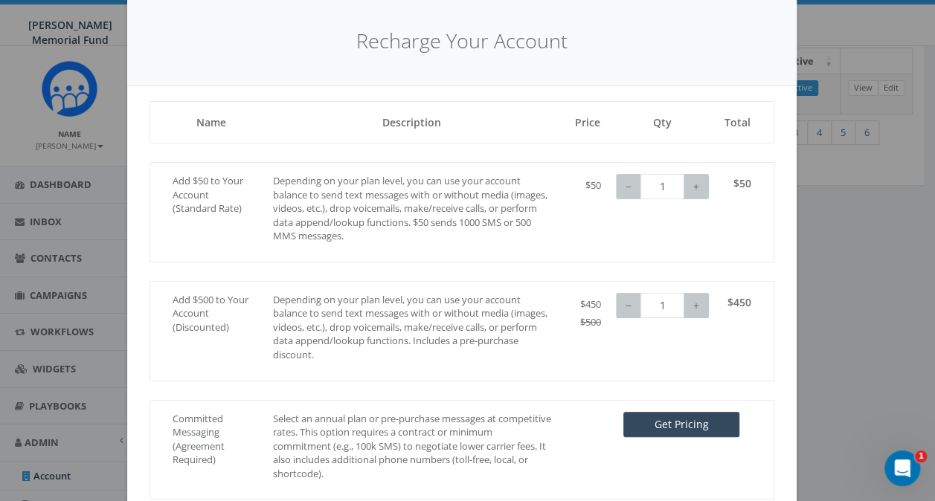
scroll to position [26, 0]
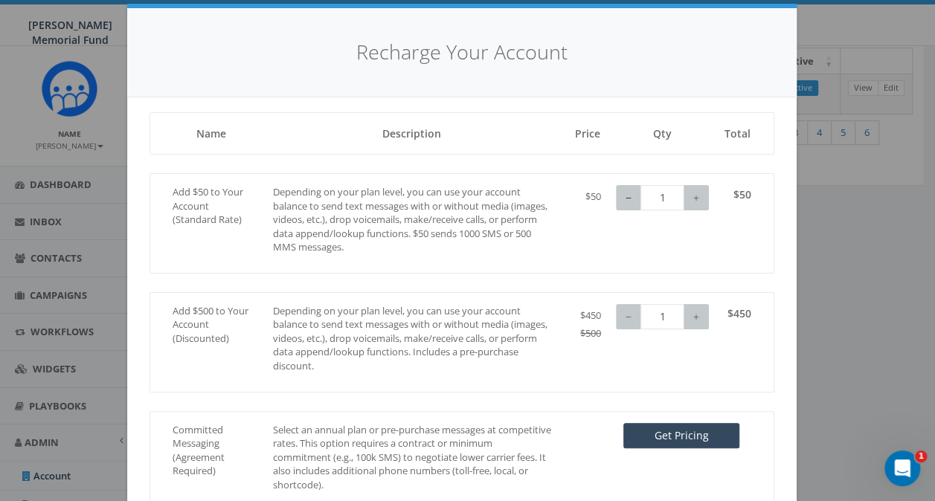
type input "0"
click at [622, 197] on button "−" at bounding box center [628, 197] width 25 height 25
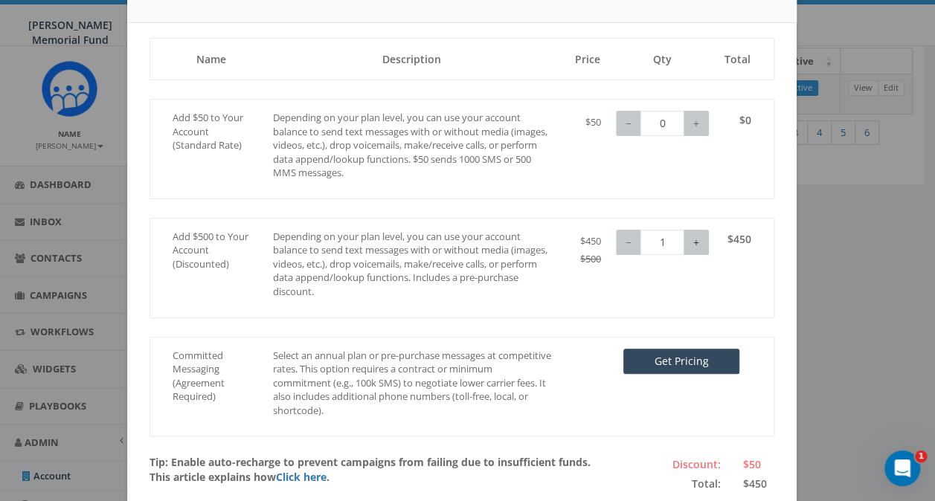
type input "2"
click at [692, 242] on button "+" at bounding box center [696, 242] width 25 height 25
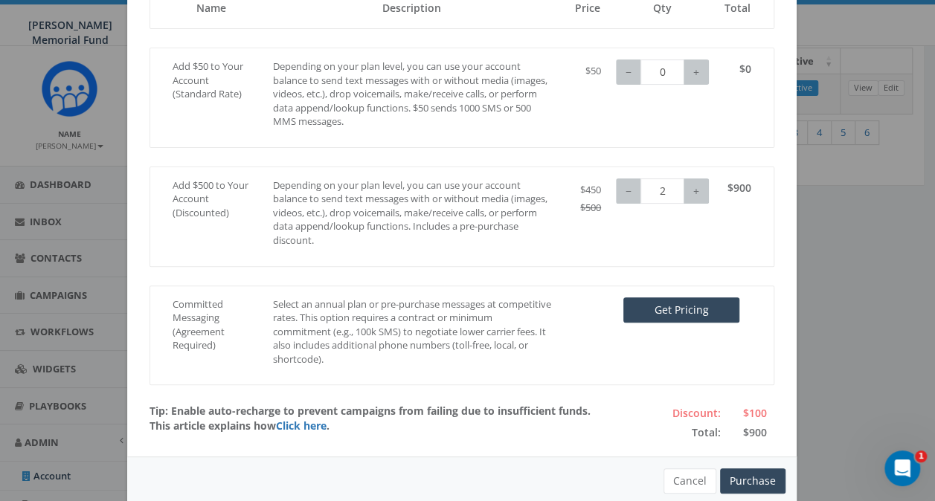
scroll to position [175, 0]
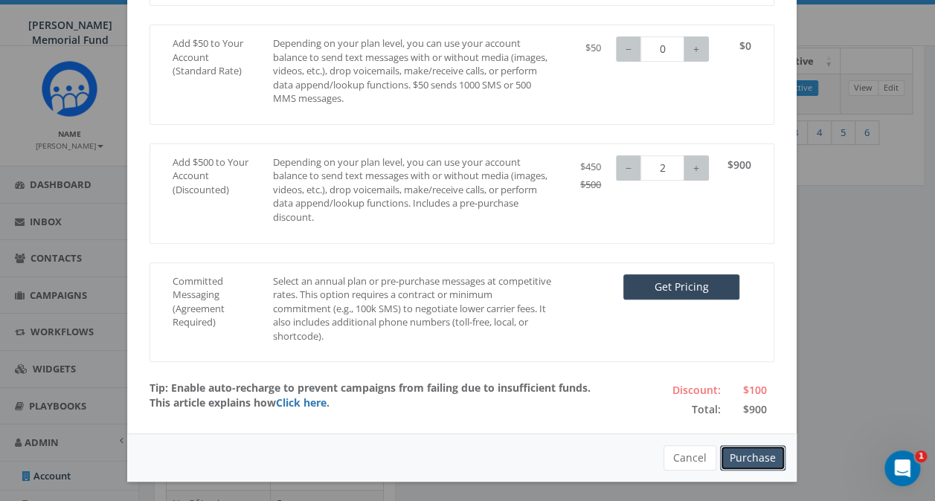
click at [748, 454] on button "Purchase" at bounding box center [752, 458] width 65 height 25
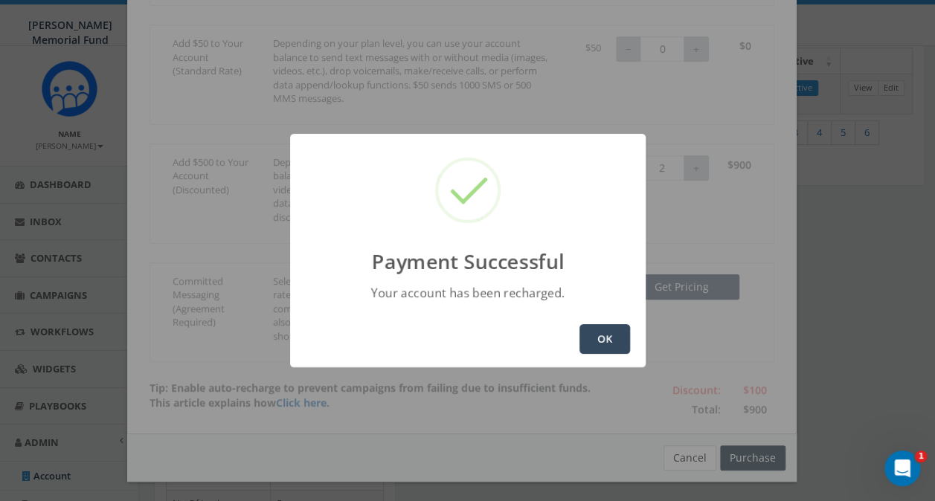
click at [613, 338] on button "OK" at bounding box center [604, 339] width 51 height 30
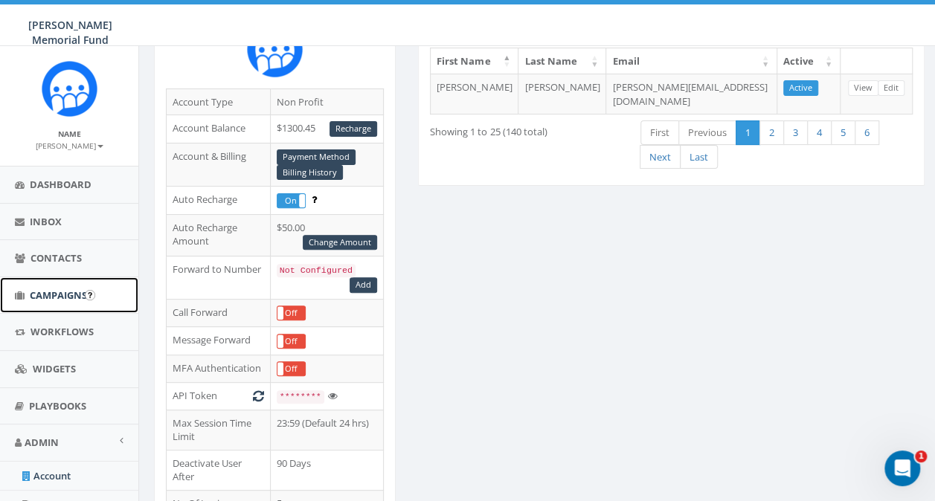
click at [43, 285] on link "Campaigns" at bounding box center [69, 295] width 138 height 36
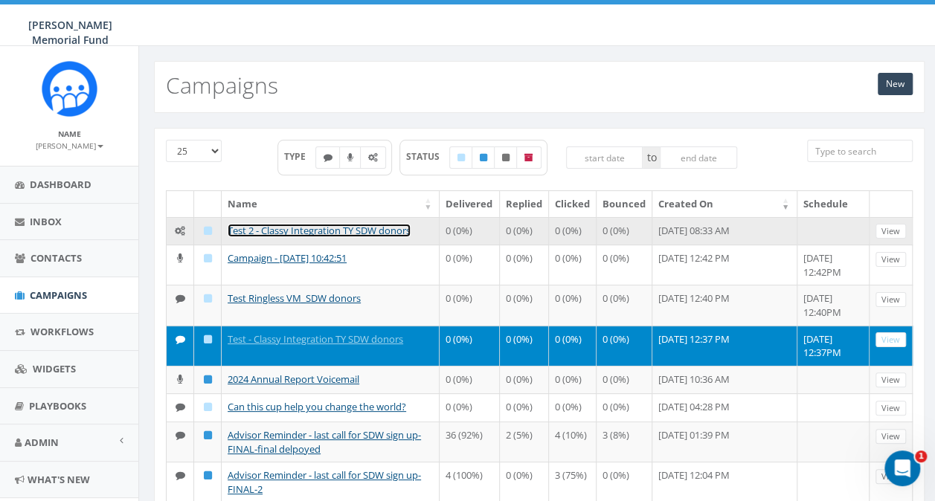
click at [288, 227] on link "Test 2 - Classy Integration TY SDW donors" at bounding box center [319, 230] width 183 height 13
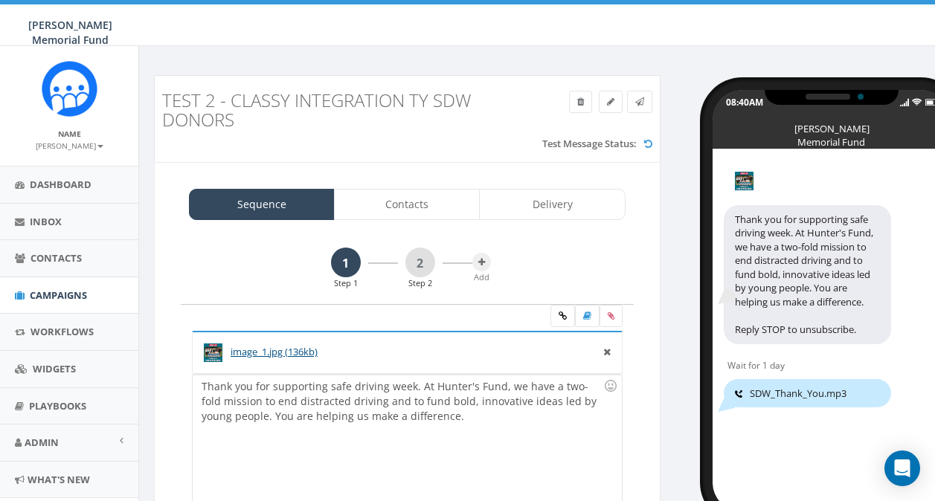
select select
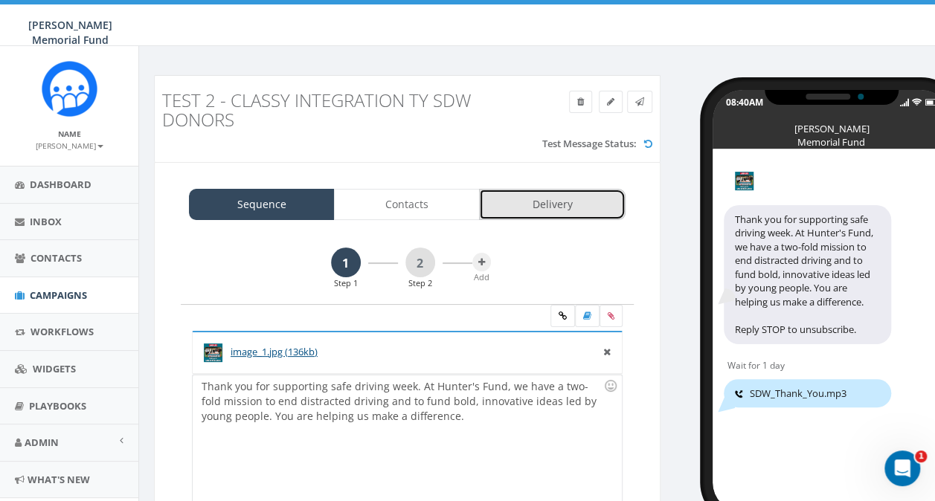
click at [565, 205] on link "Delivery" at bounding box center [552, 204] width 146 height 31
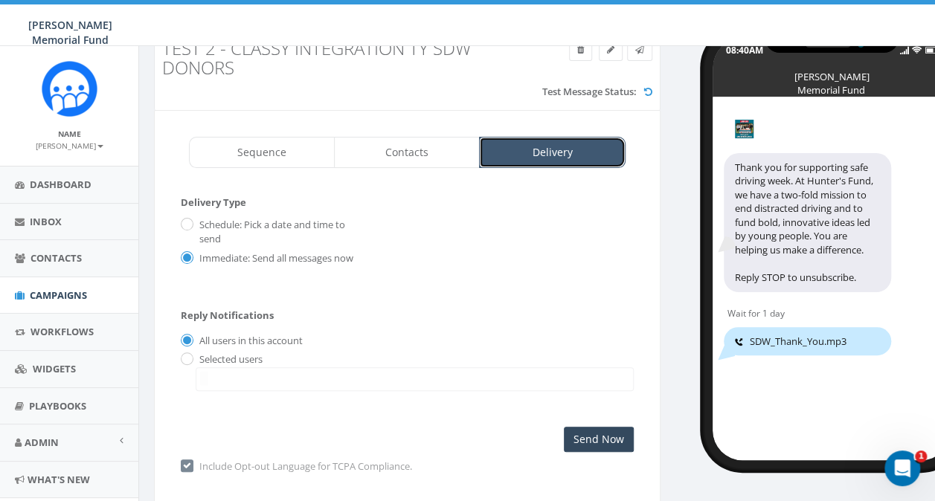
scroll to position [74, 0]
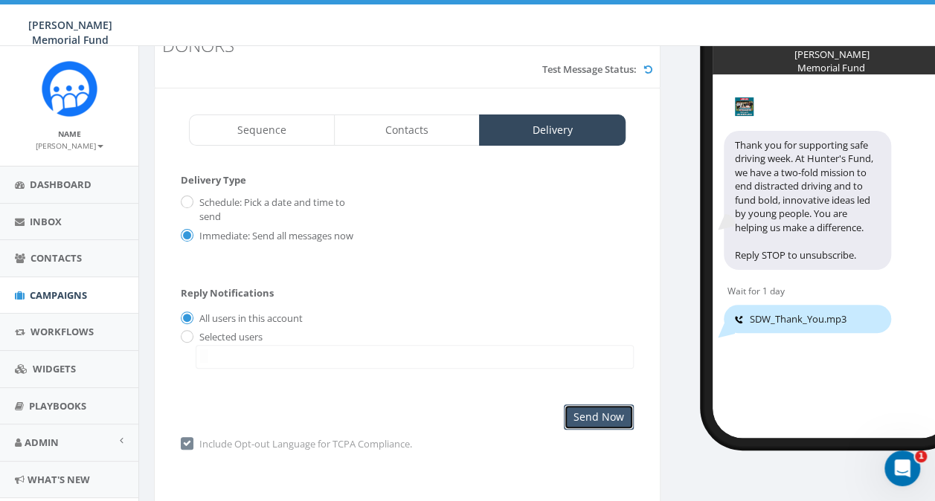
click at [599, 428] on input "Send Now" at bounding box center [599, 417] width 70 height 25
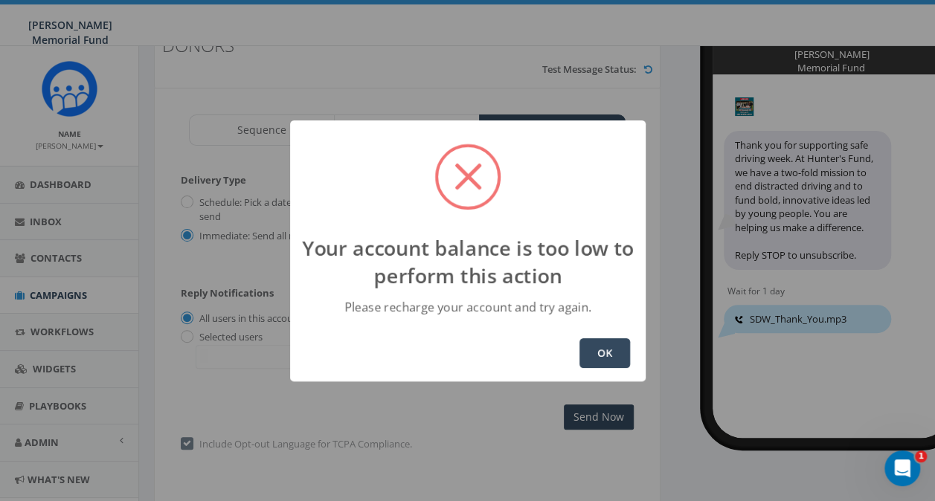
click at [591, 354] on button "OK" at bounding box center [604, 353] width 51 height 30
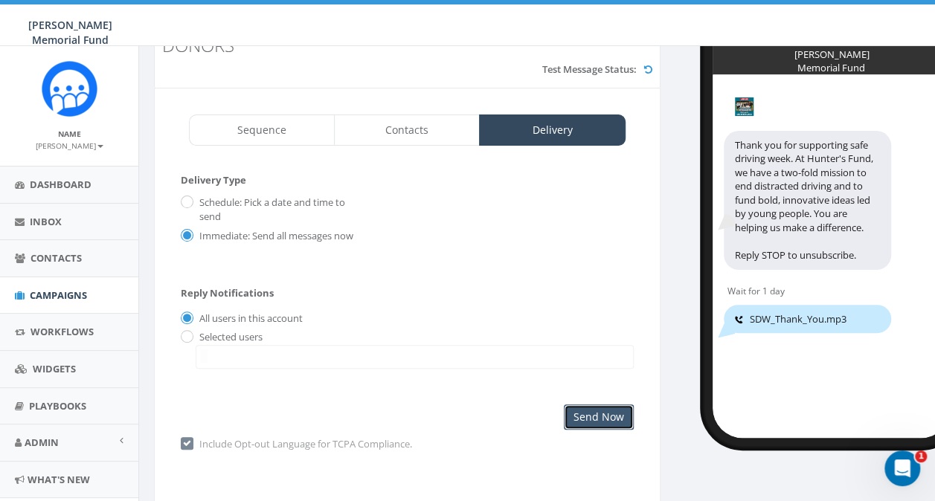
click at [591, 424] on input "Send Now" at bounding box center [599, 417] width 70 height 25
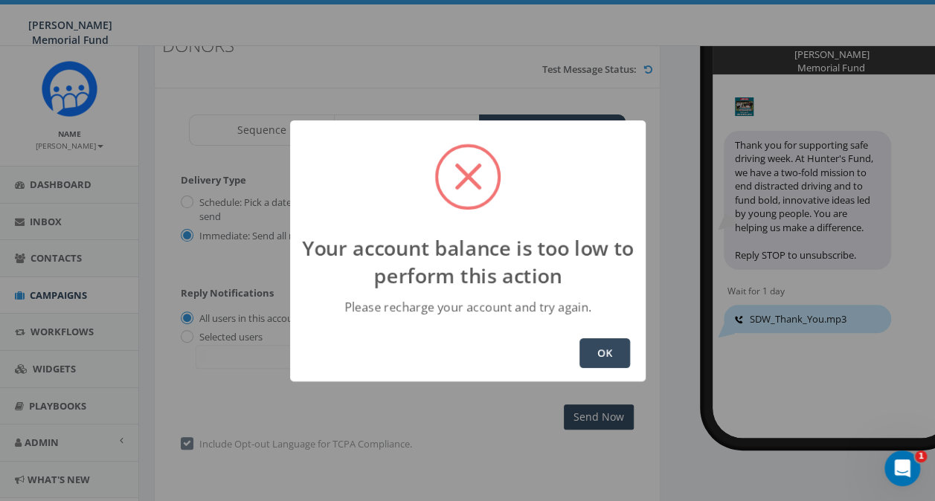
click at [595, 347] on button "OK" at bounding box center [604, 353] width 51 height 30
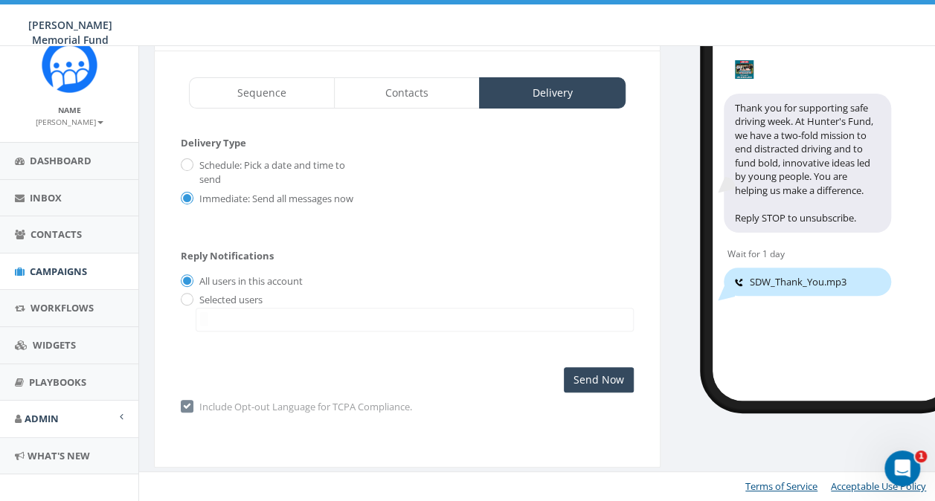
scroll to position [36, 0]
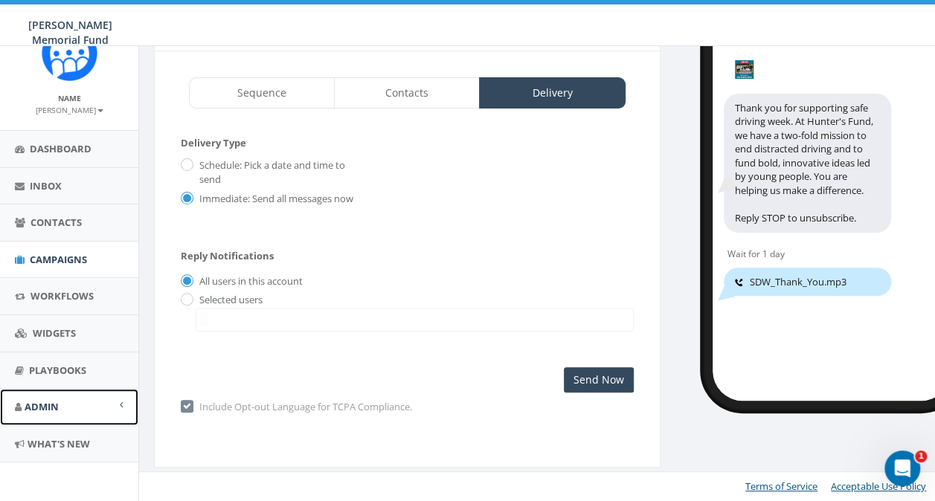
click at [42, 406] on span "Admin" at bounding box center [42, 406] width 34 height 13
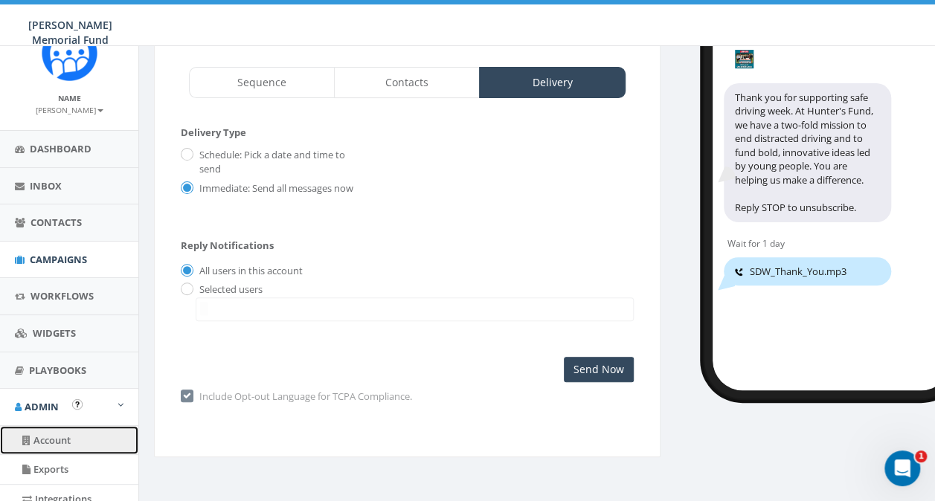
click at [43, 431] on link "Account" at bounding box center [69, 440] width 138 height 29
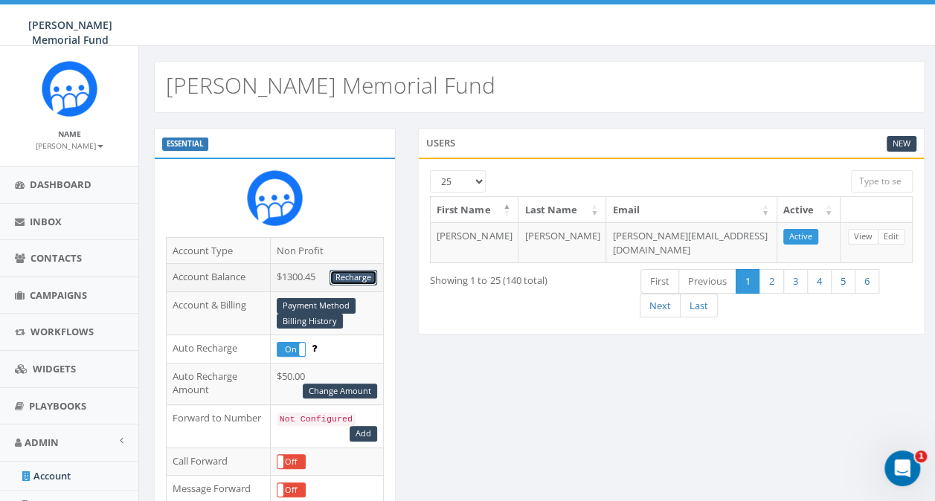
click at [343, 274] on link "Recharge" at bounding box center [354, 278] width 48 height 16
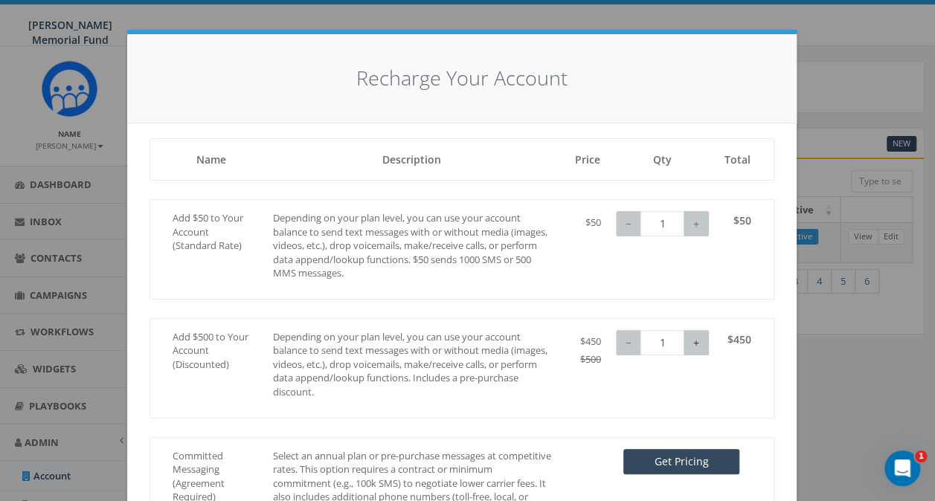
click at [697, 342] on button "+" at bounding box center [696, 342] width 25 height 25
type input "2"
click at [697, 342] on button "+" at bounding box center [696, 342] width 25 height 25
type input "0"
click at [625, 225] on button "−" at bounding box center [628, 223] width 25 height 25
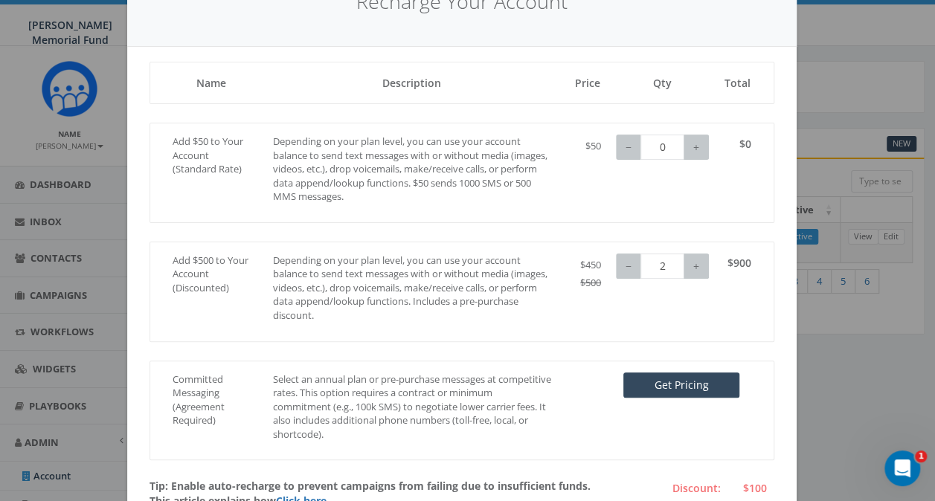
scroll to position [149, 0]
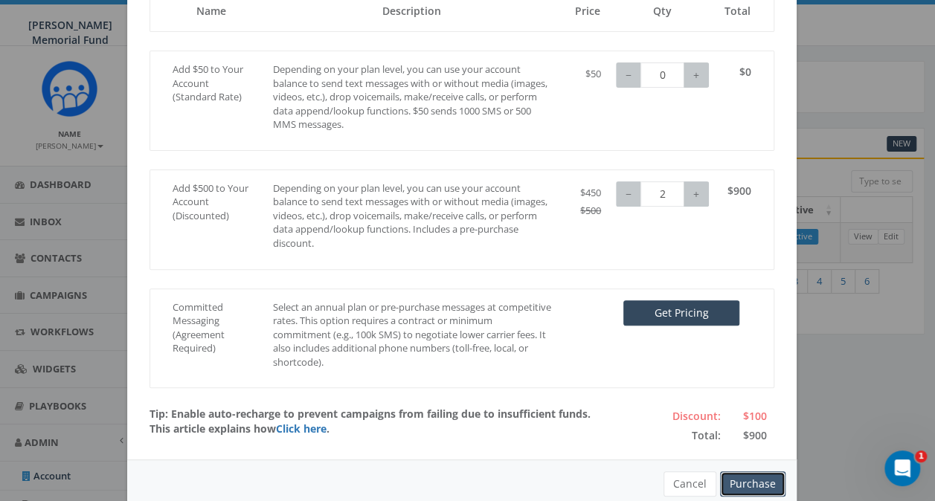
click at [725, 478] on button "Purchase" at bounding box center [752, 484] width 65 height 25
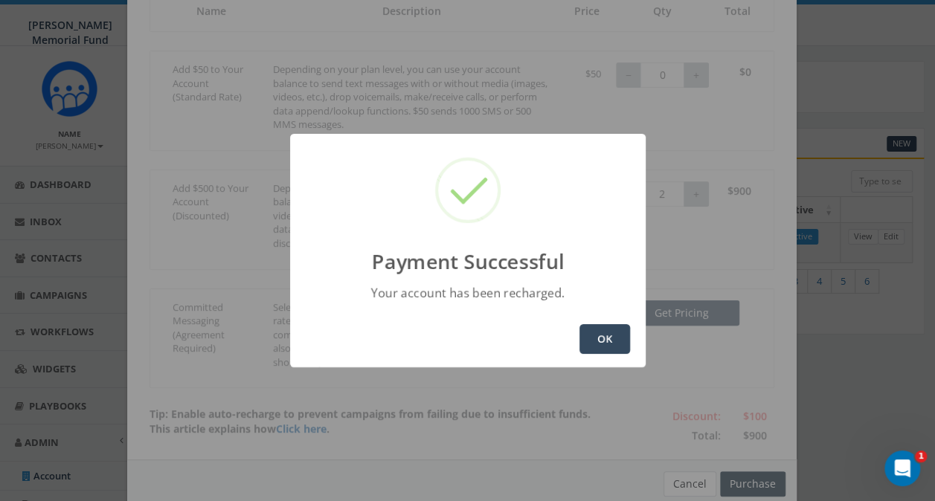
click at [591, 339] on button "OK" at bounding box center [604, 339] width 51 height 30
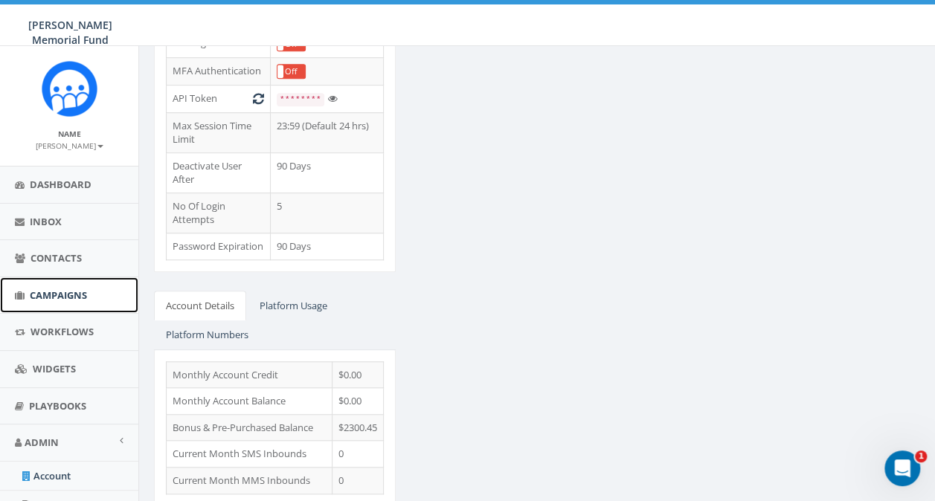
click at [49, 290] on span "Campaigns" at bounding box center [58, 295] width 57 height 13
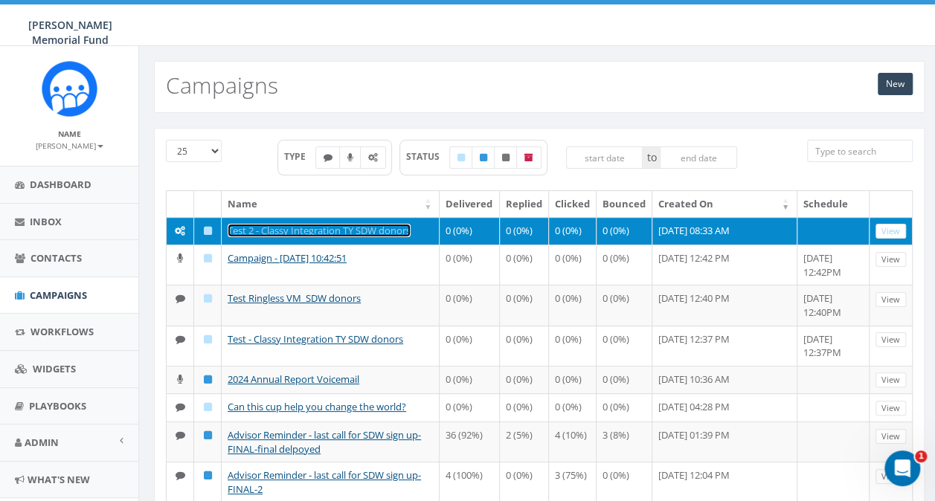
click at [268, 226] on link "Test 2 - Classy Integration TY SDW donors" at bounding box center [319, 230] width 183 height 13
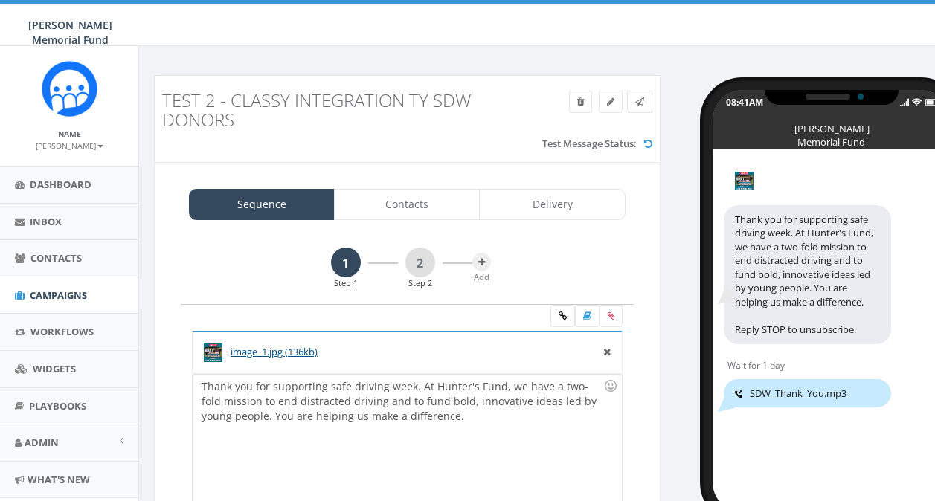
select select
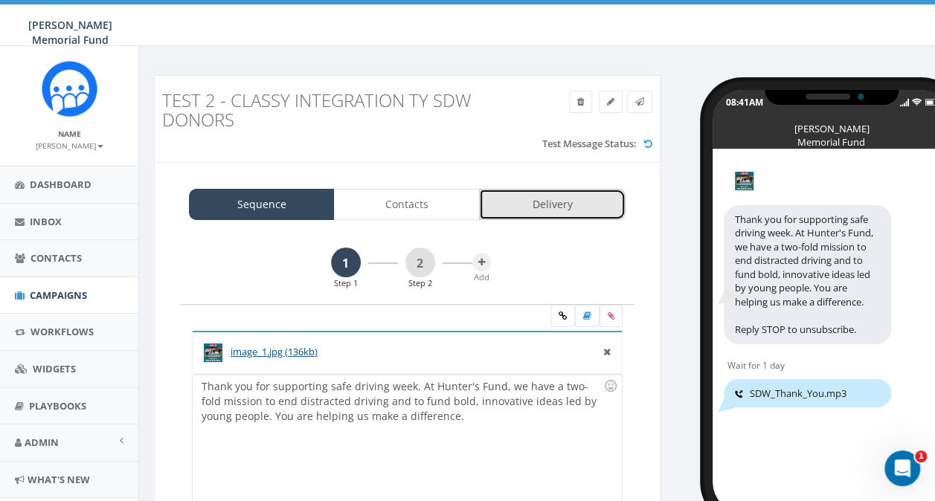
click at [551, 208] on link "Delivery" at bounding box center [552, 204] width 146 height 31
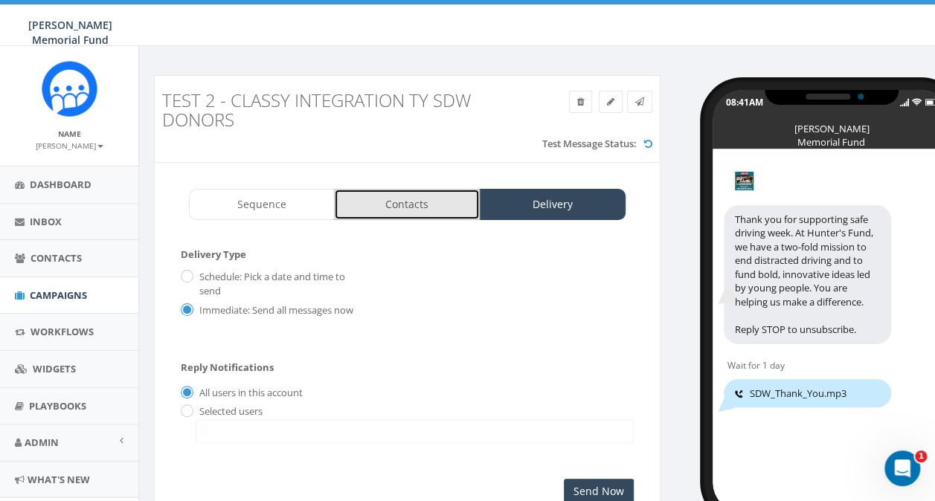
click at [421, 210] on link "Contacts" at bounding box center [407, 204] width 146 height 31
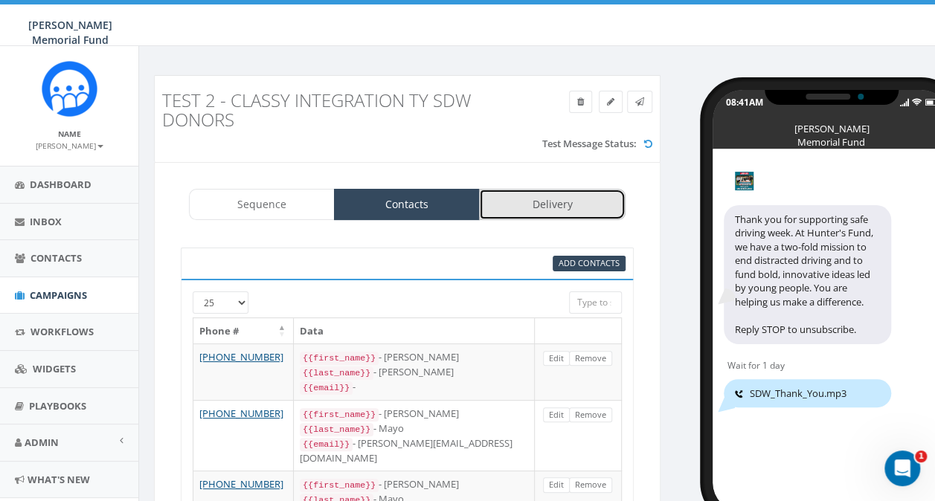
click at [558, 203] on link "Delivery" at bounding box center [552, 204] width 146 height 31
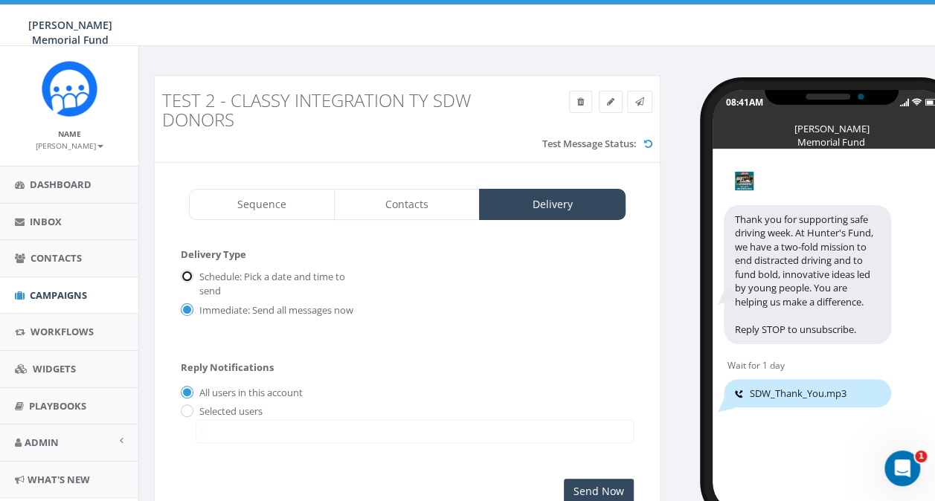
click at [183, 277] on input "Schedule: Pick a date and time to send" at bounding box center [186, 278] width 10 height 10
radio input "true"
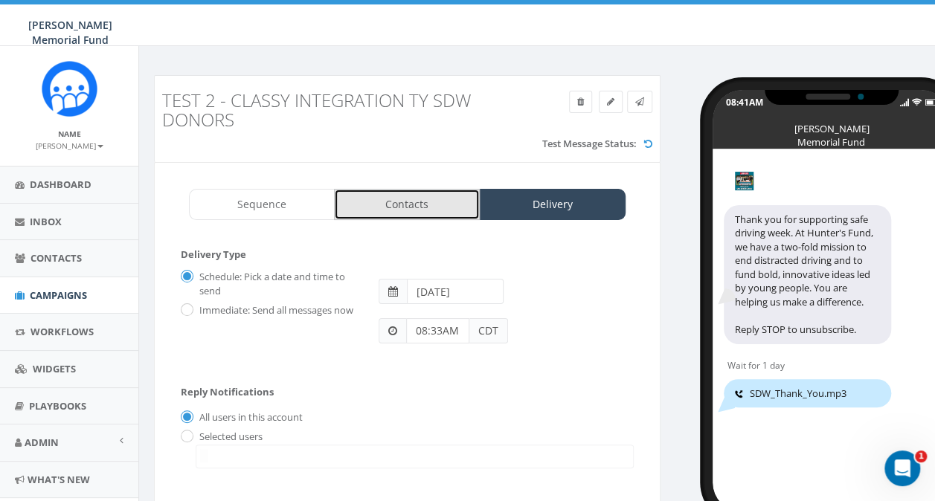
click at [384, 202] on link "Contacts" at bounding box center [407, 204] width 146 height 31
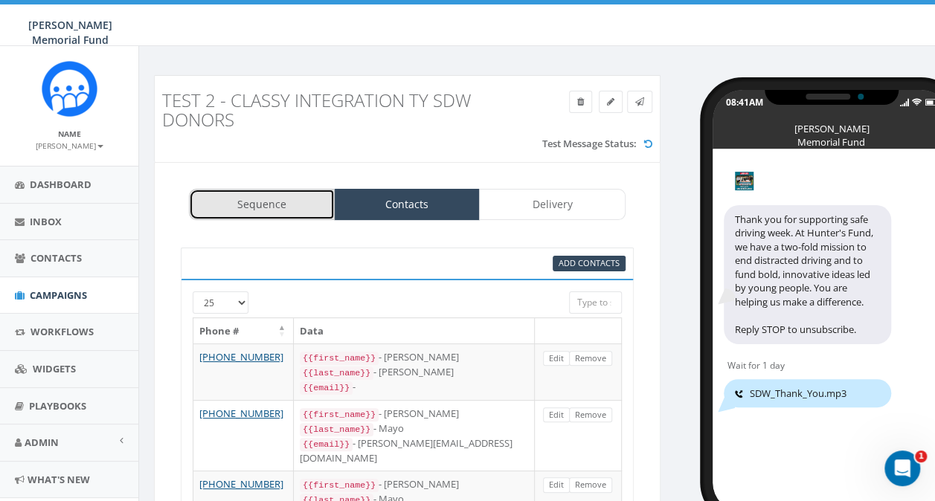
click at [263, 210] on link "Sequence" at bounding box center [262, 204] width 146 height 31
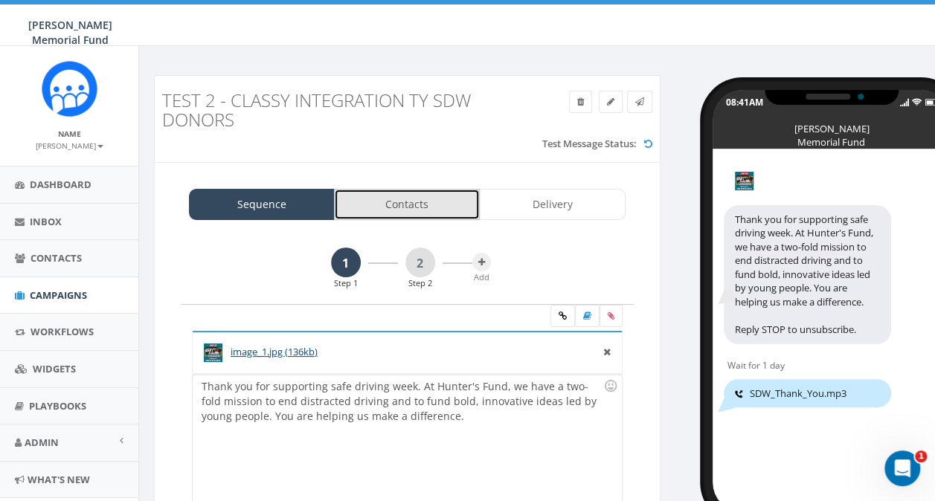
click at [414, 208] on link "Contacts" at bounding box center [407, 204] width 146 height 31
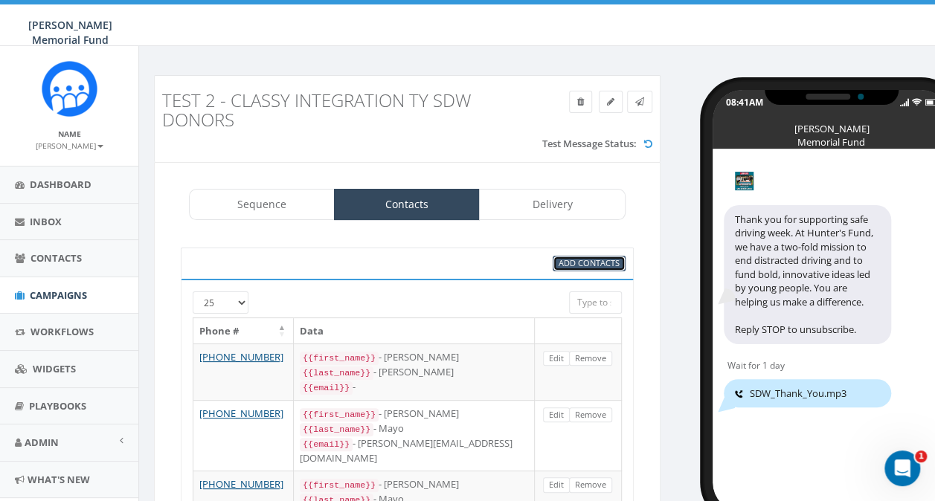
click at [576, 262] on span "Add Contacts" at bounding box center [589, 262] width 61 height 11
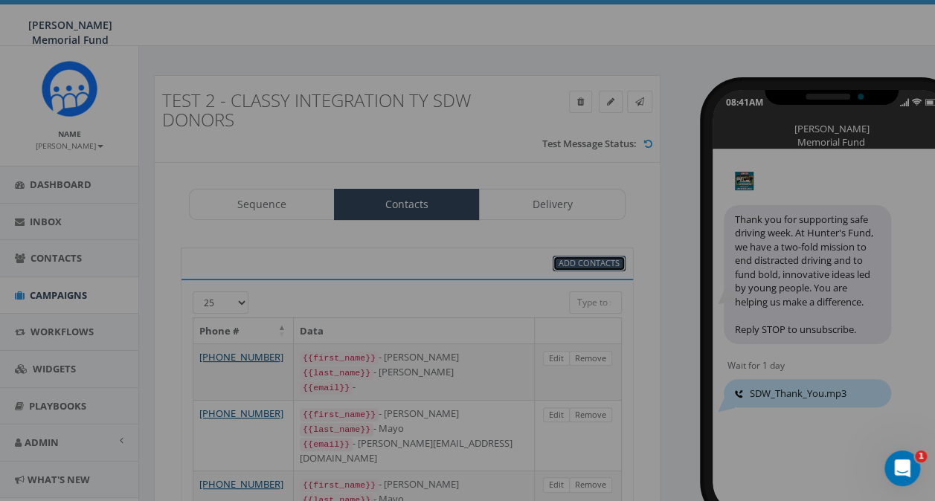
select select
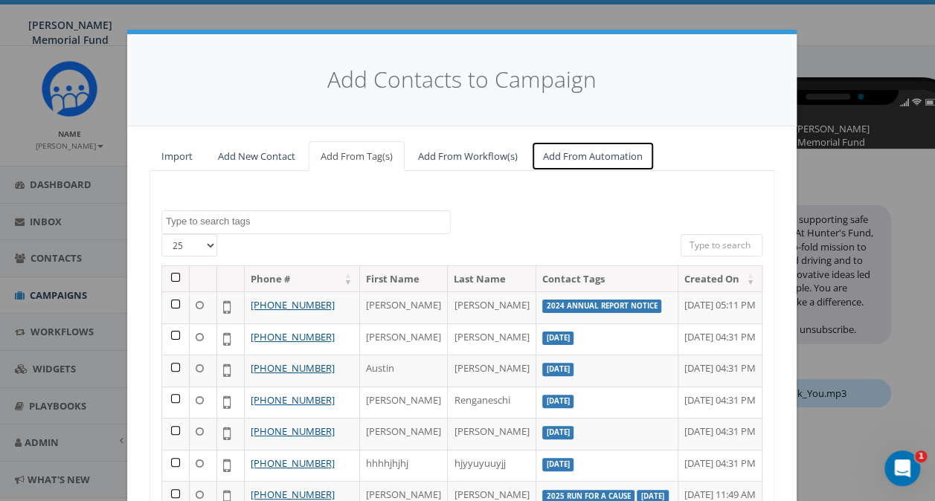
click at [567, 141] on link "Add From Automation" at bounding box center [592, 156] width 123 height 30
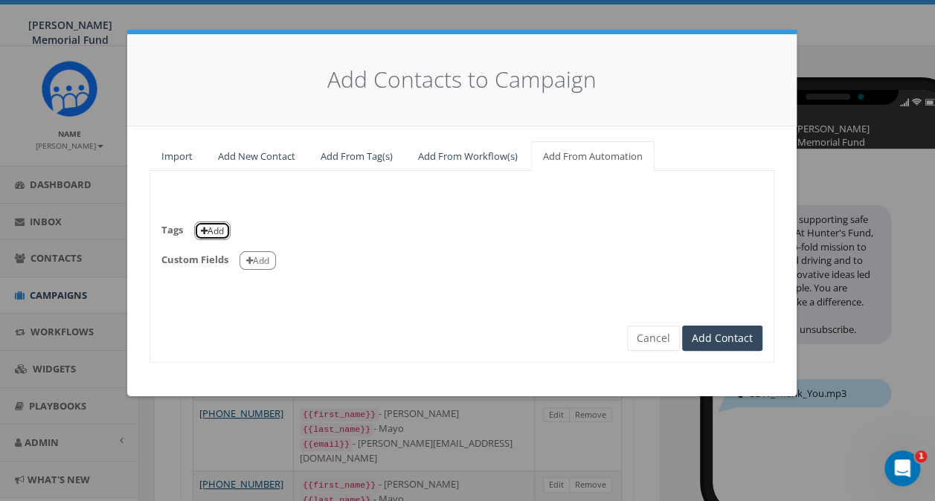
click at [205, 228] on icon "button" at bounding box center [204, 231] width 7 height 9
select select
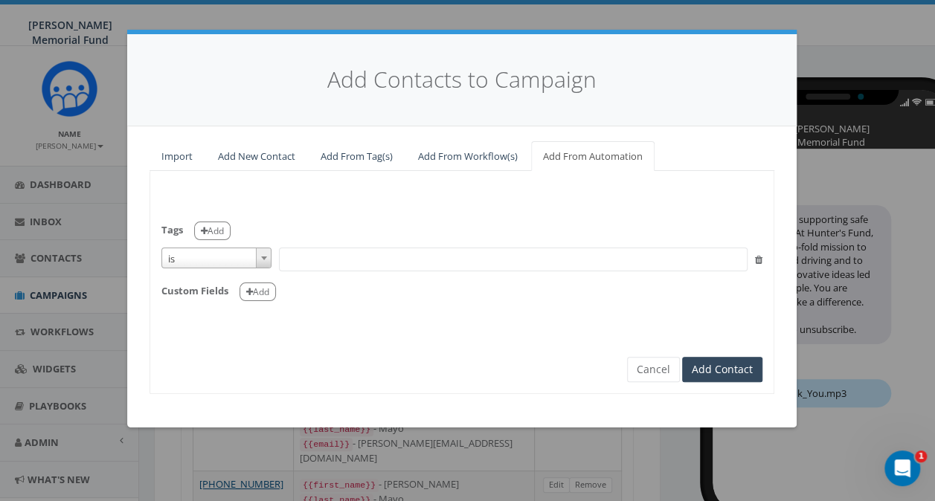
click at [266, 257] on span at bounding box center [263, 257] width 15 height 19
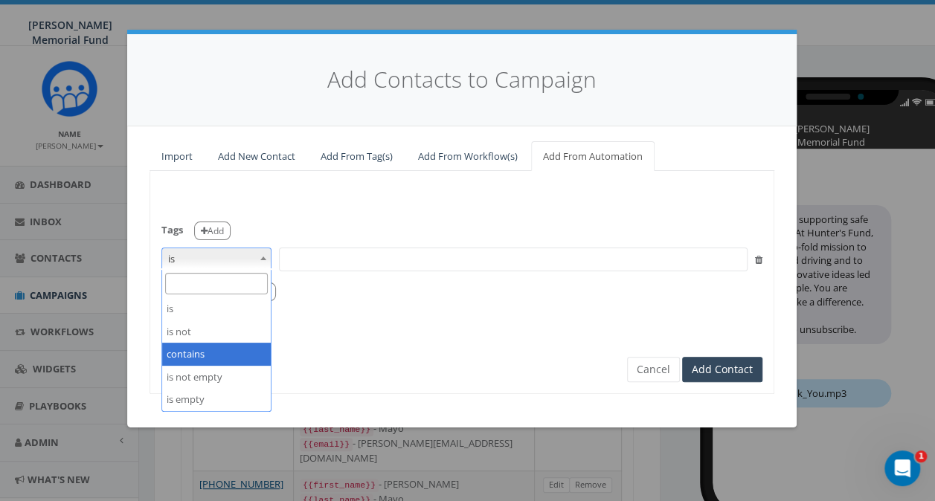
select select "contains"
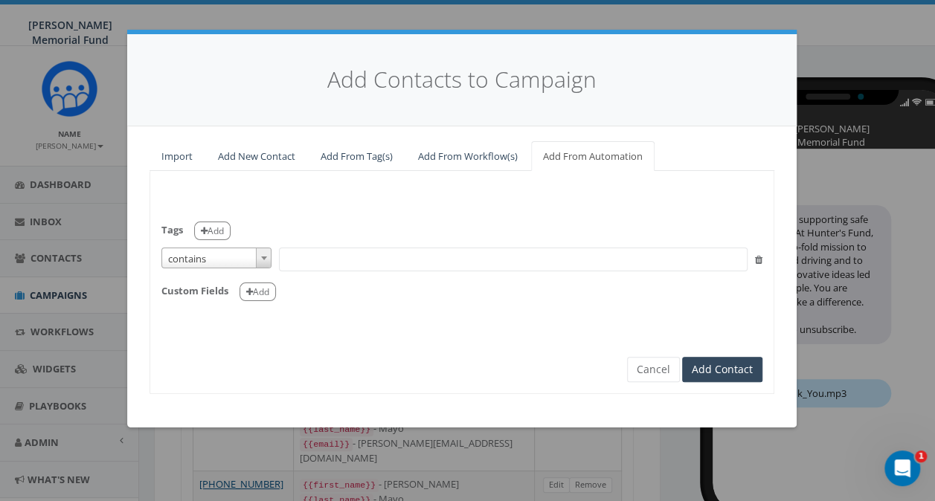
click at [324, 260] on span at bounding box center [513, 260] width 469 height 24
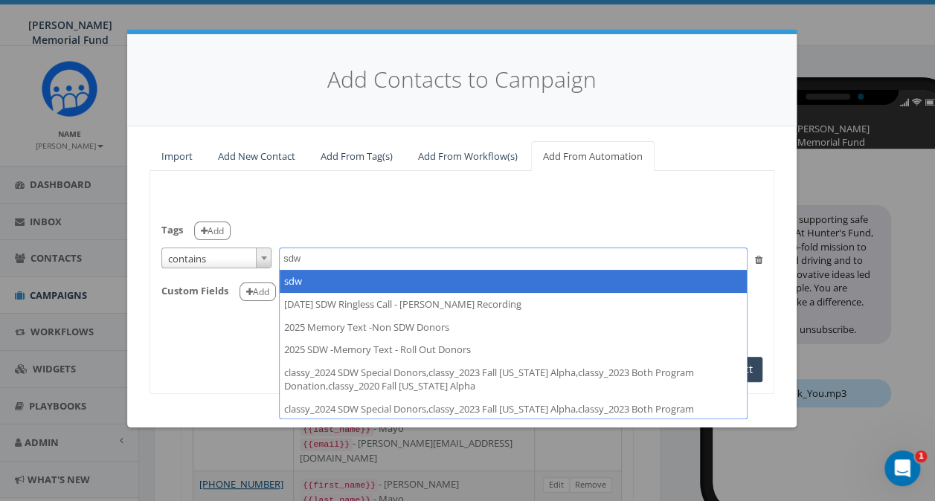
type textarea "sdw"
select select "sdw"
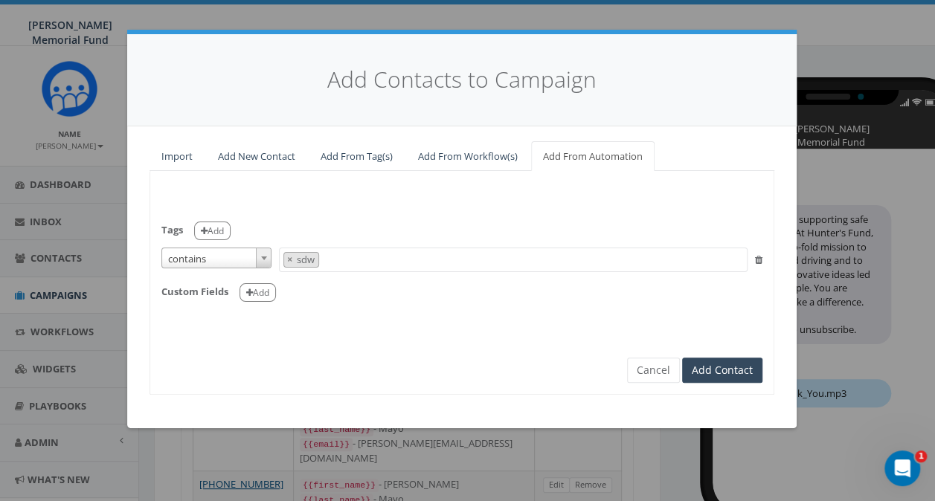
scroll to position [8148, 0]
click at [252, 295] on icon "button" at bounding box center [249, 293] width 7 height 9
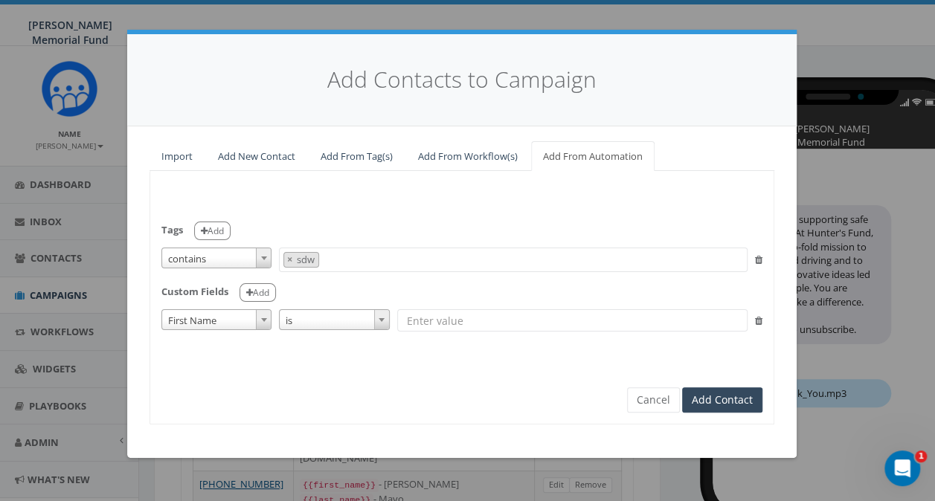
click at [238, 326] on span "First Name" at bounding box center [216, 320] width 109 height 21
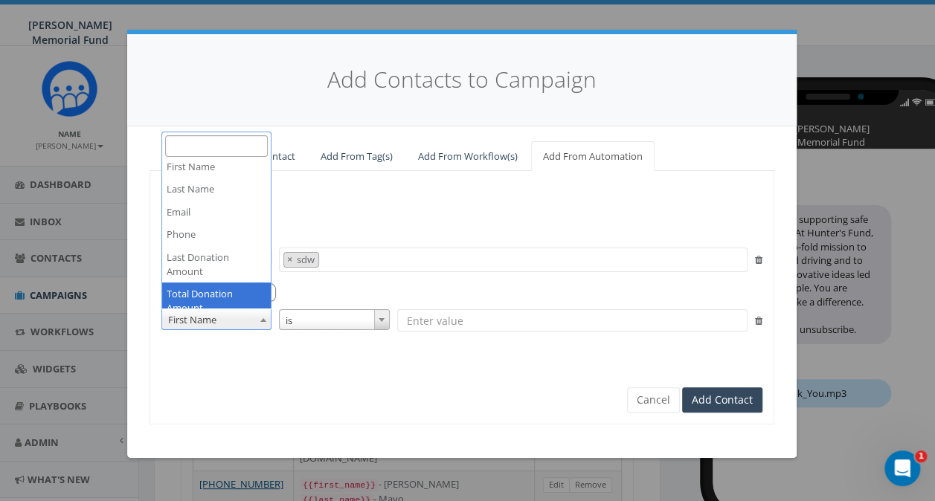
scroll to position [0, 0]
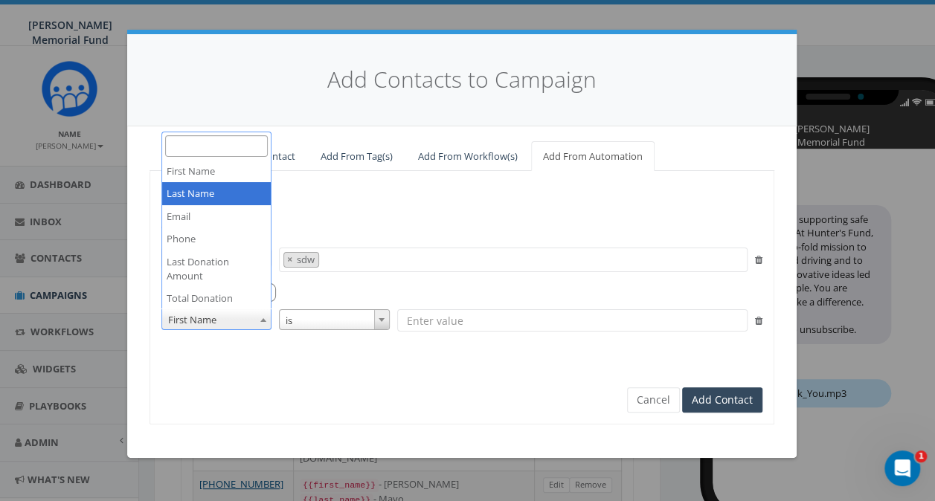
select select "Last Name"
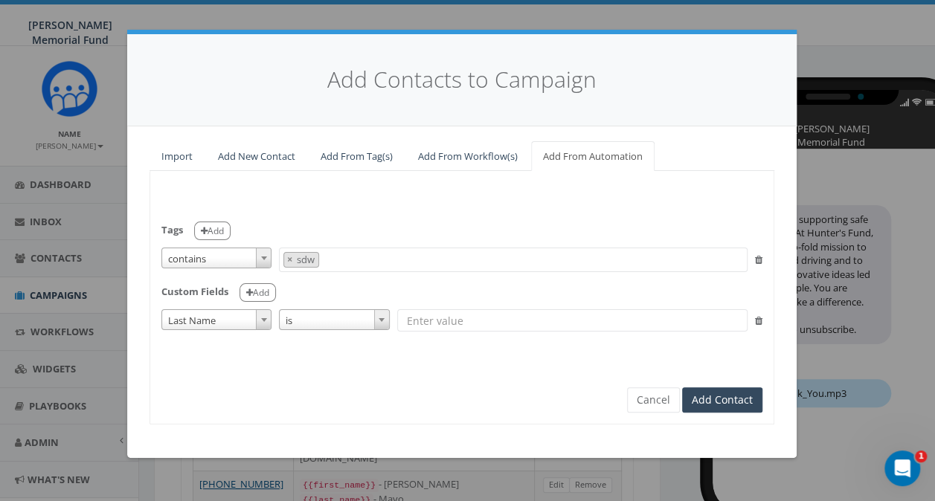
click at [446, 316] on input "text" at bounding box center [572, 320] width 350 height 22
click at [721, 399] on button "Add Contact" at bounding box center [722, 400] width 80 height 25
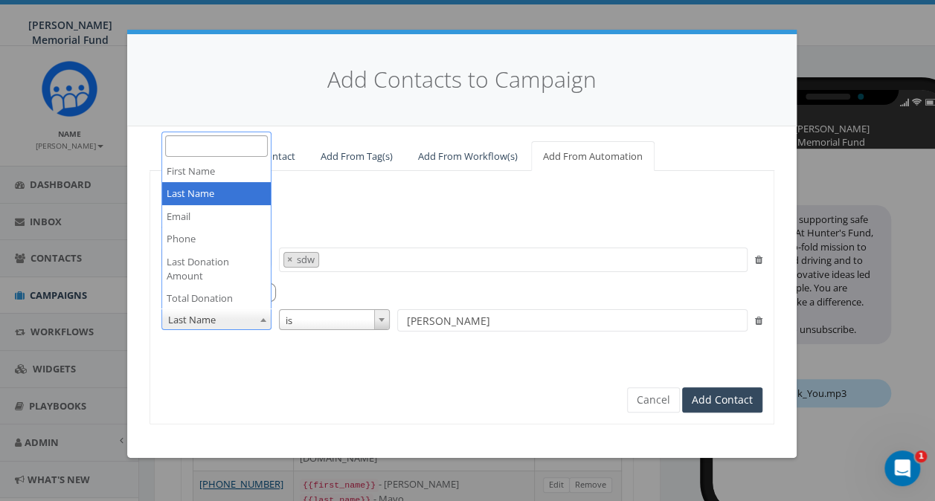
click at [263, 318] on b at bounding box center [263, 320] width 6 height 4
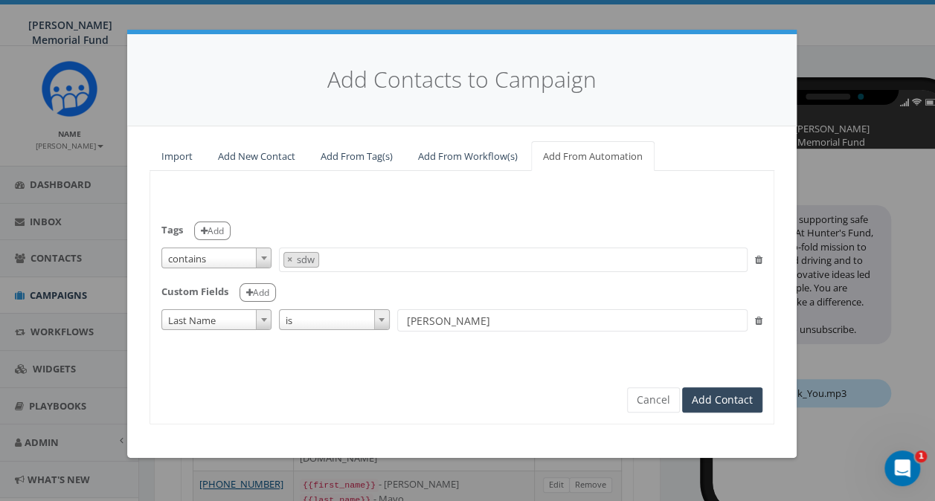
click at [457, 318] on input "[PERSON_NAME]" at bounding box center [572, 320] width 350 height 22
type input "w"
click at [261, 318] on b at bounding box center [264, 320] width 6 height 4
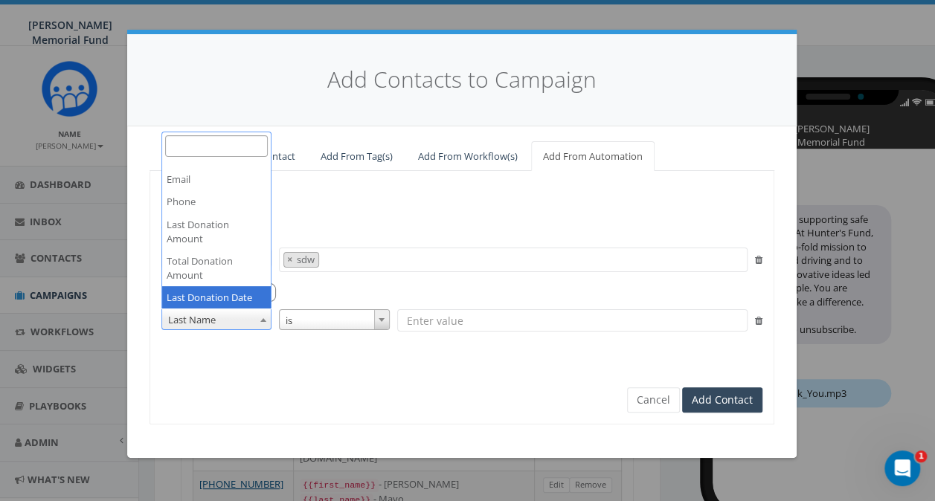
scroll to position [38, 0]
select select "Last Donation Date"
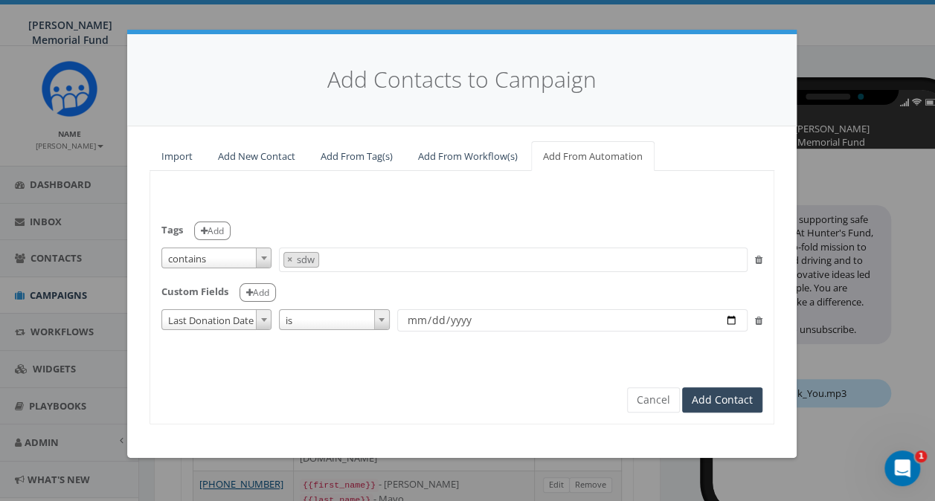
click at [421, 323] on input "date" at bounding box center [572, 320] width 350 height 22
click at [732, 318] on input "date" at bounding box center [572, 320] width 350 height 22
type input "[DATE]"
click at [722, 402] on button "Add Contact" at bounding box center [722, 400] width 80 height 25
click at [647, 391] on button "Cancel" at bounding box center [653, 400] width 53 height 25
